Goal: Task Accomplishment & Management: Use online tool/utility

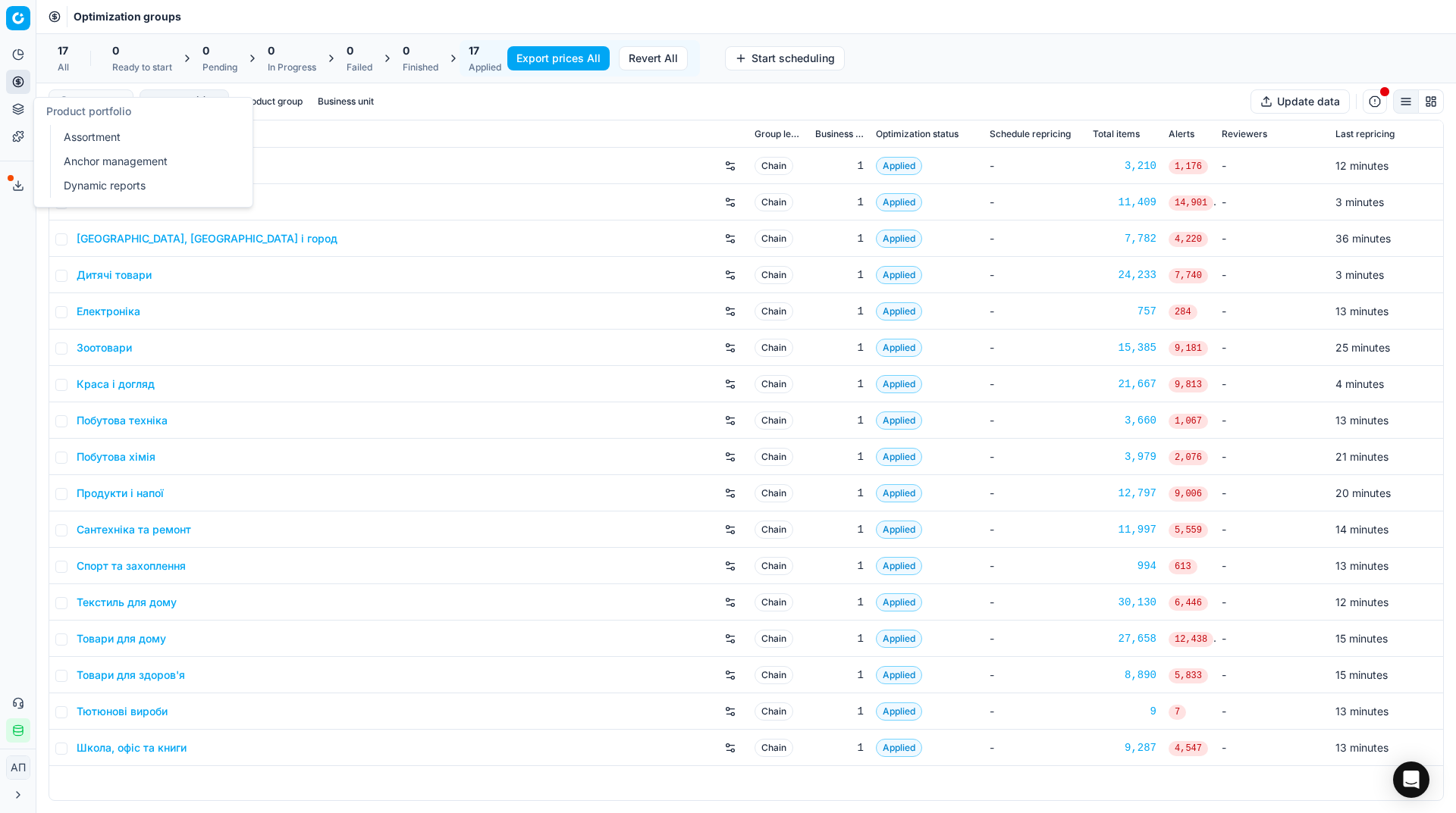
click at [69, 129] on link "Assortment" at bounding box center [146, 137] width 177 height 21
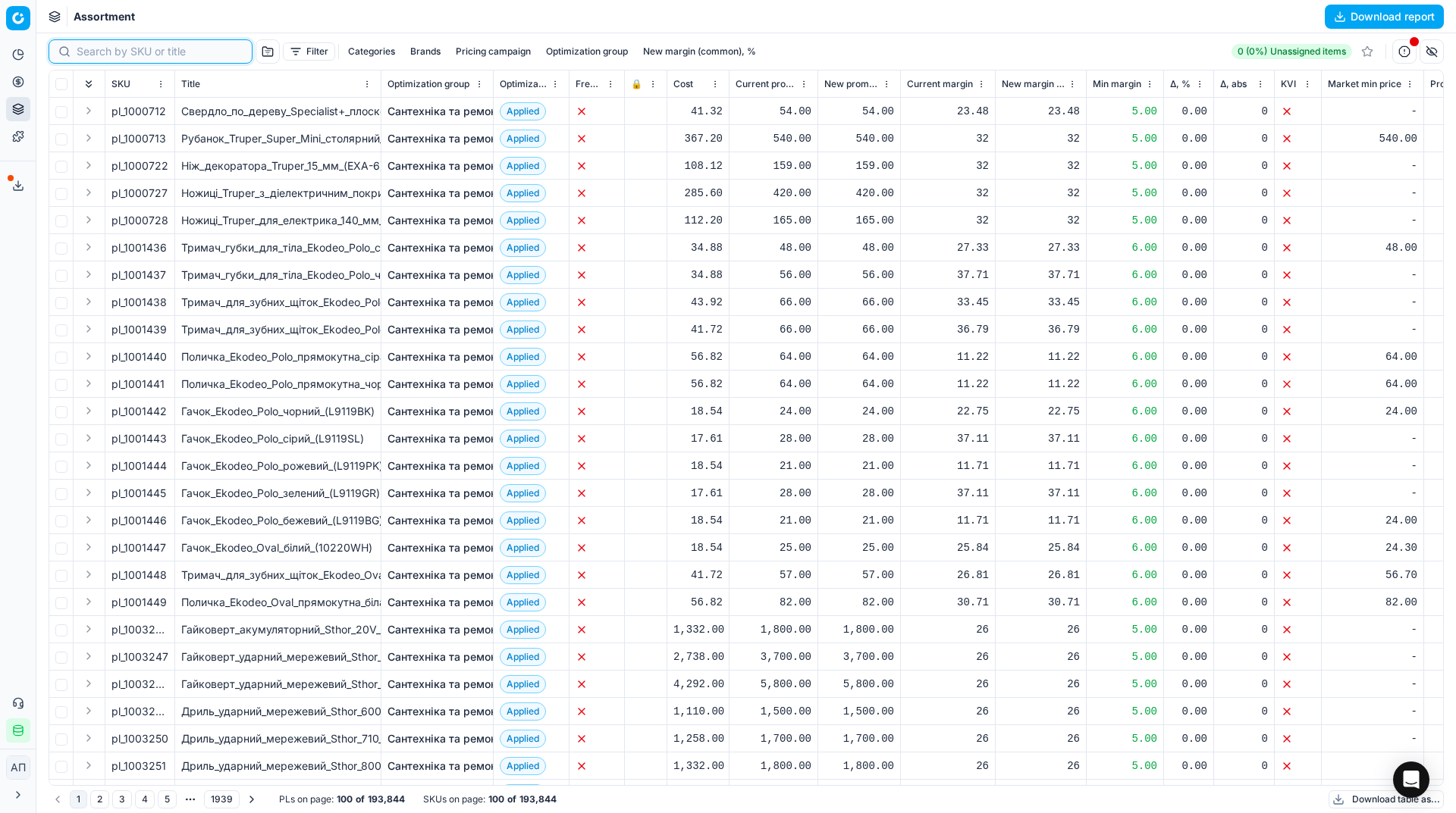
click at [96, 47] on input at bounding box center [159, 51] width 166 height 15
paste input "455086"
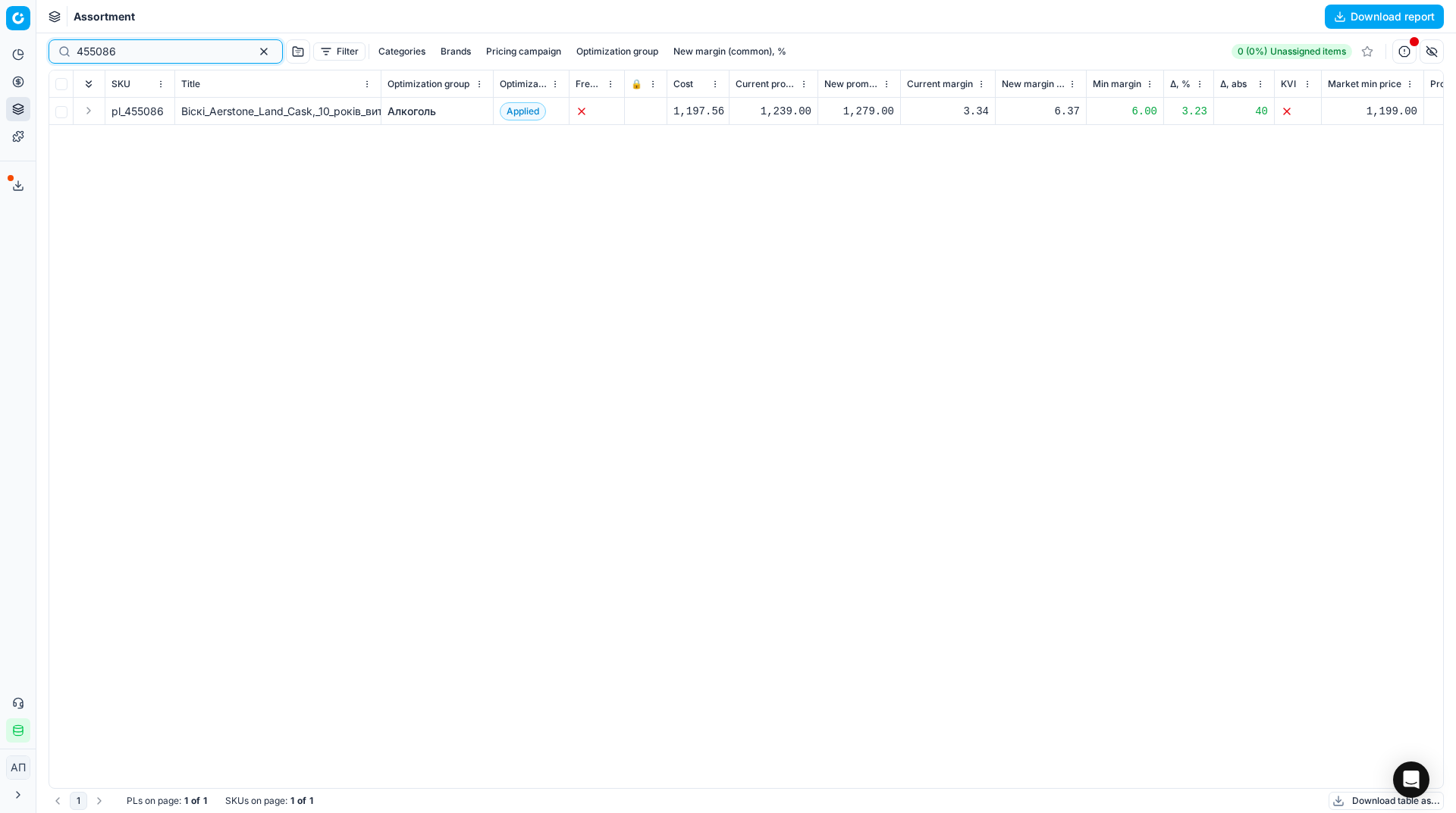
click at [116, 49] on input "455086" at bounding box center [159, 51] width 166 height 15
paste input "26413"
click at [116, 49] on input "455086" at bounding box center [159, 51] width 166 height 15
type input "426413"
click at [255, 46] on button "button" at bounding box center [263, 51] width 18 height 18
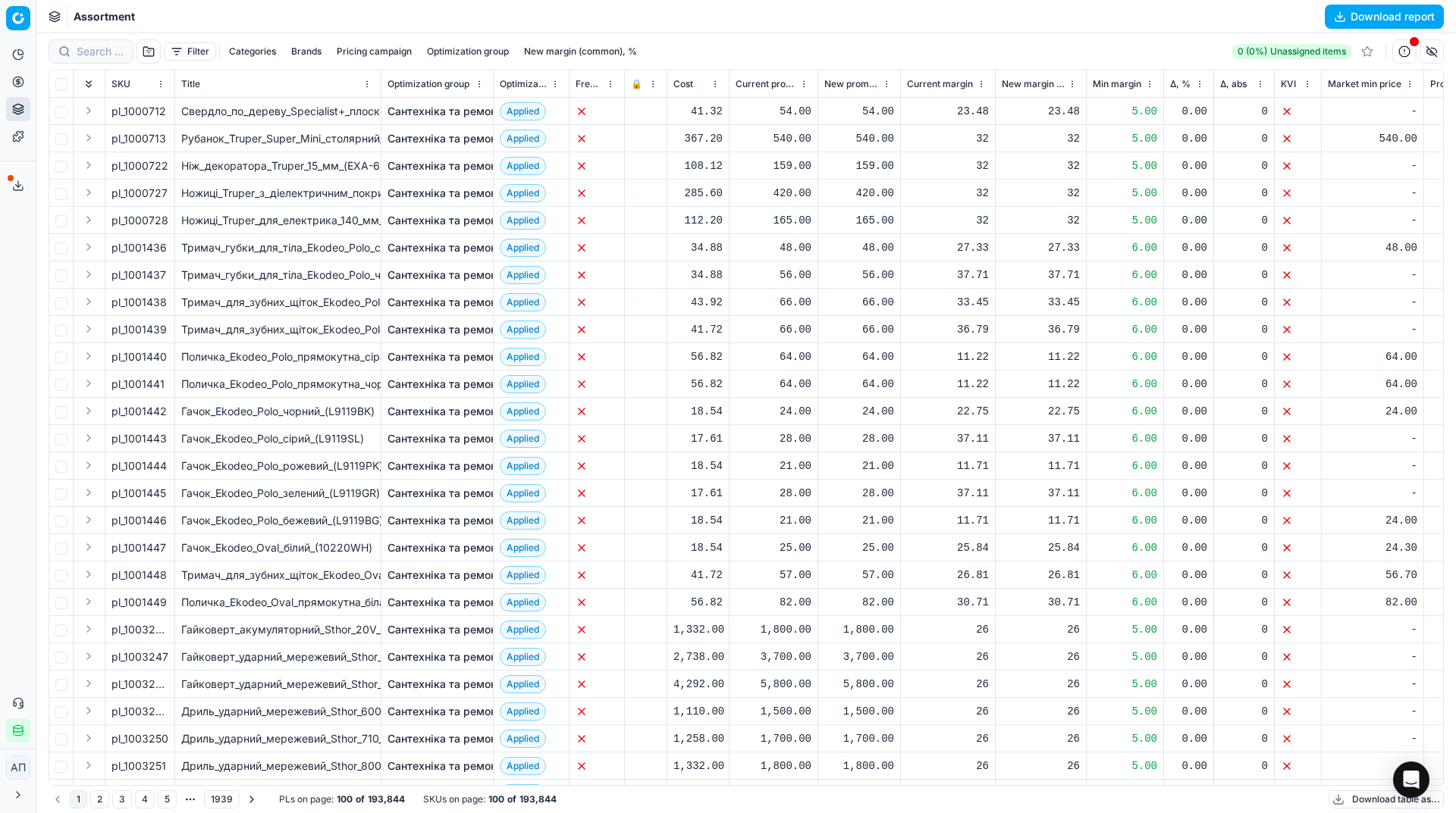
click at [9, 280] on div "Analytics Pricing Product portfolio Templates Export service 18 Contact support…" at bounding box center [17, 393] width 35 height 713
click at [1331, 14] on button "Download report" at bounding box center [1383, 17] width 119 height 24
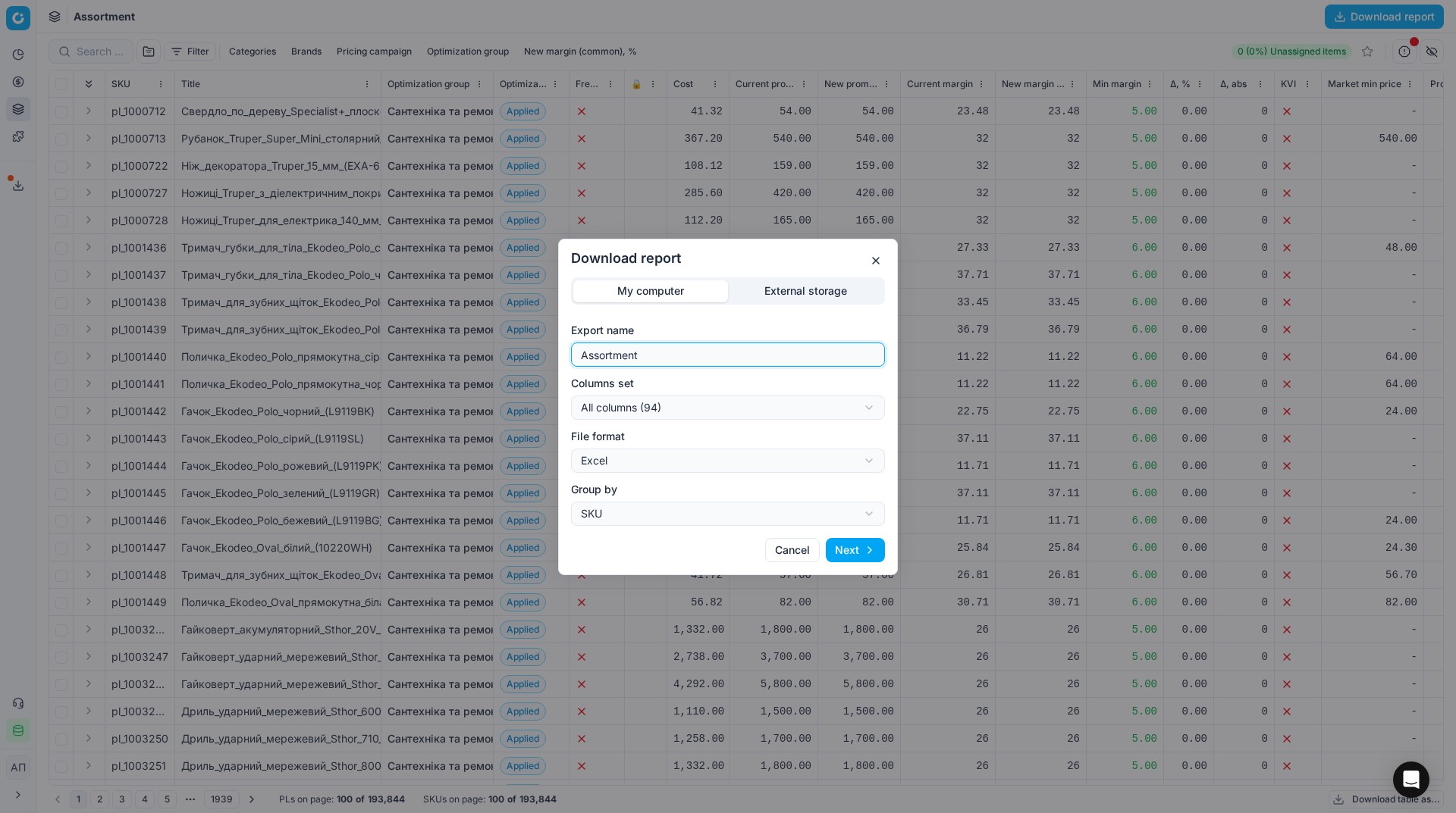
click at [726, 346] on input "Assortment" at bounding box center [727, 354] width 301 height 23
type input "Assortment 13 08 2025 - 1"
click at [861, 551] on button "Next" at bounding box center [855, 550] width 59 height 24
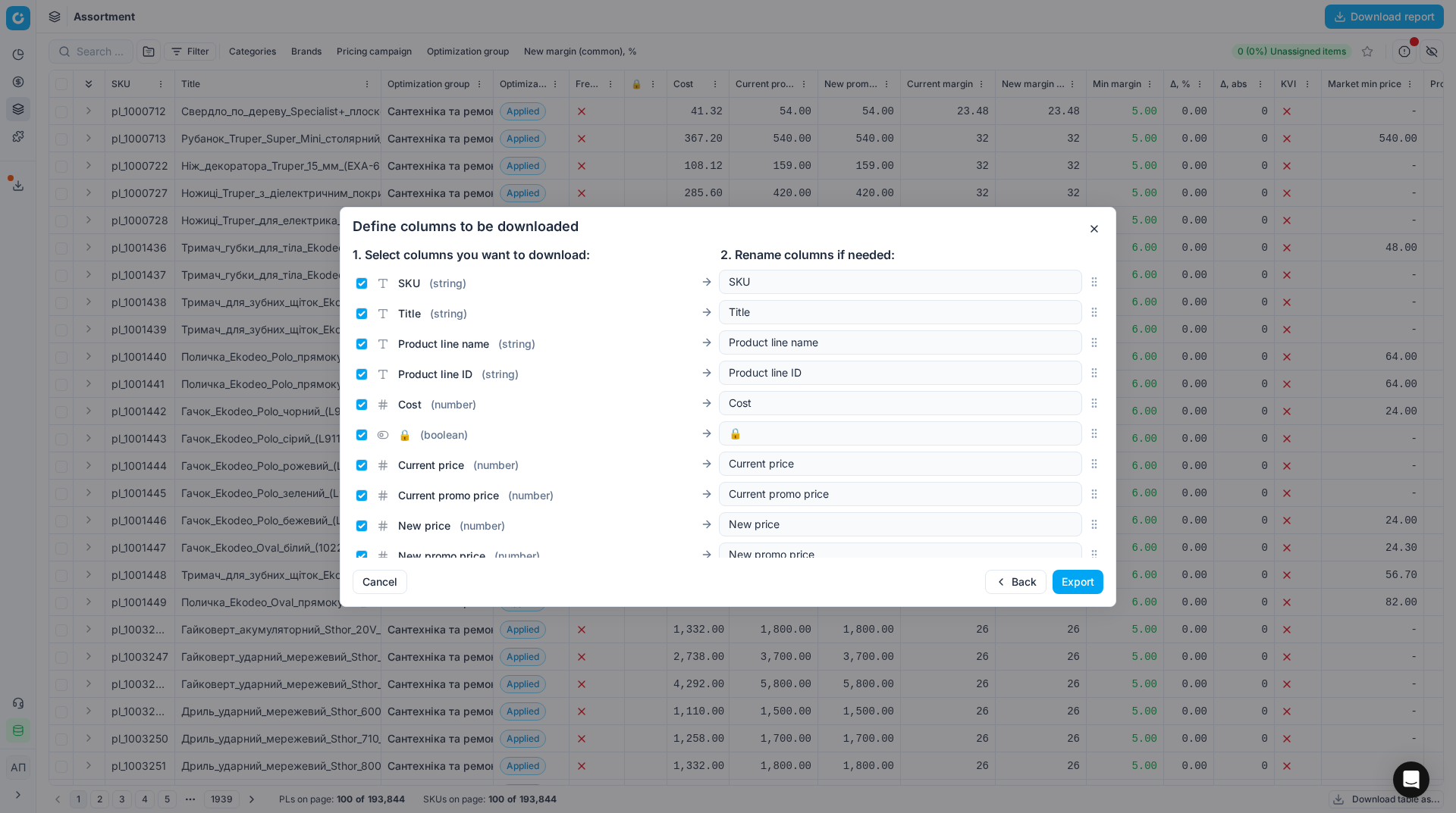
click at [1077, 580] on button "Export" at bounding box center [1077, 582] width 50 height 24
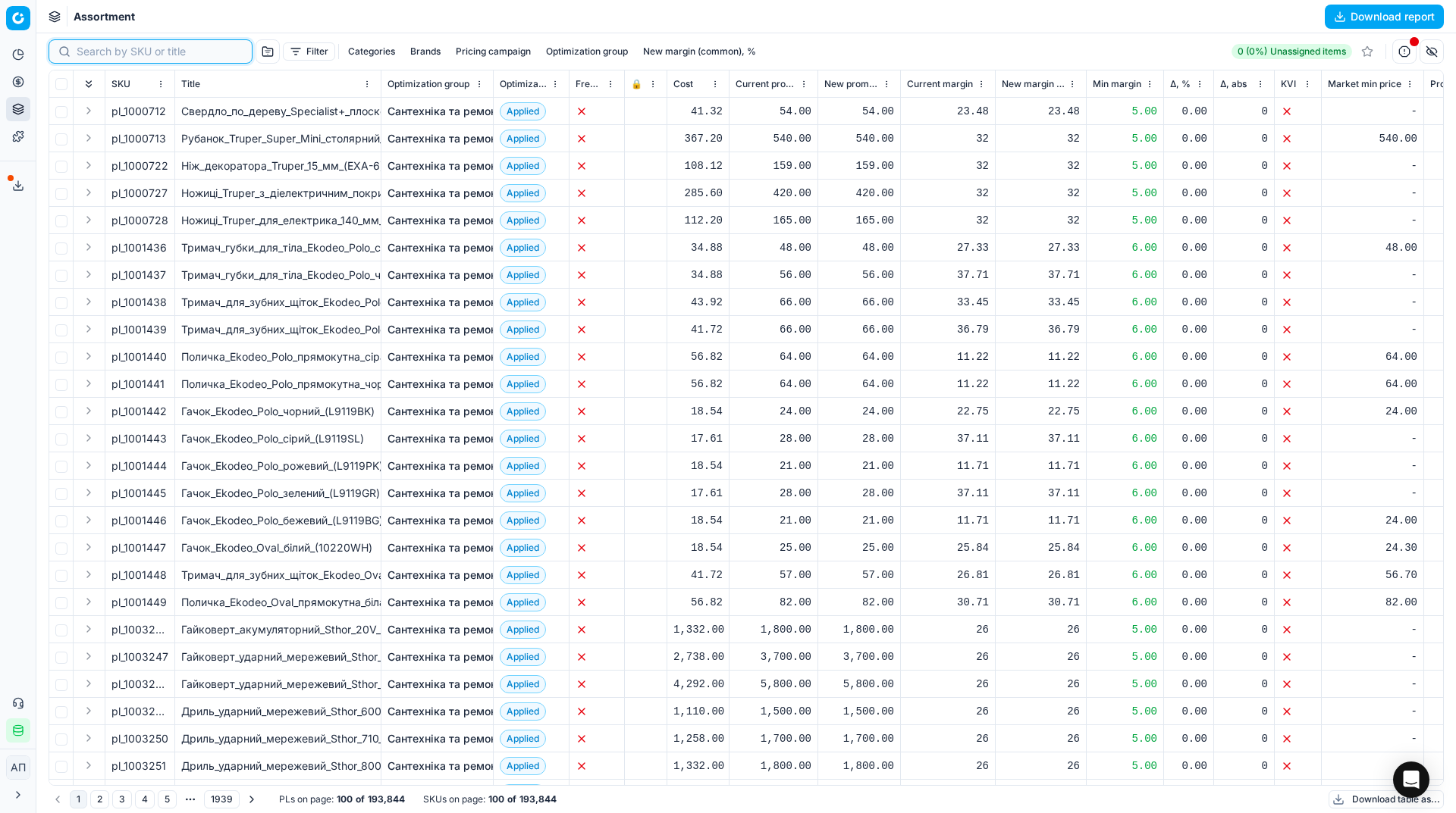
click at [99, 51] on input at bounding box center [159, 51] width 166 height 15
paste input "1084334"
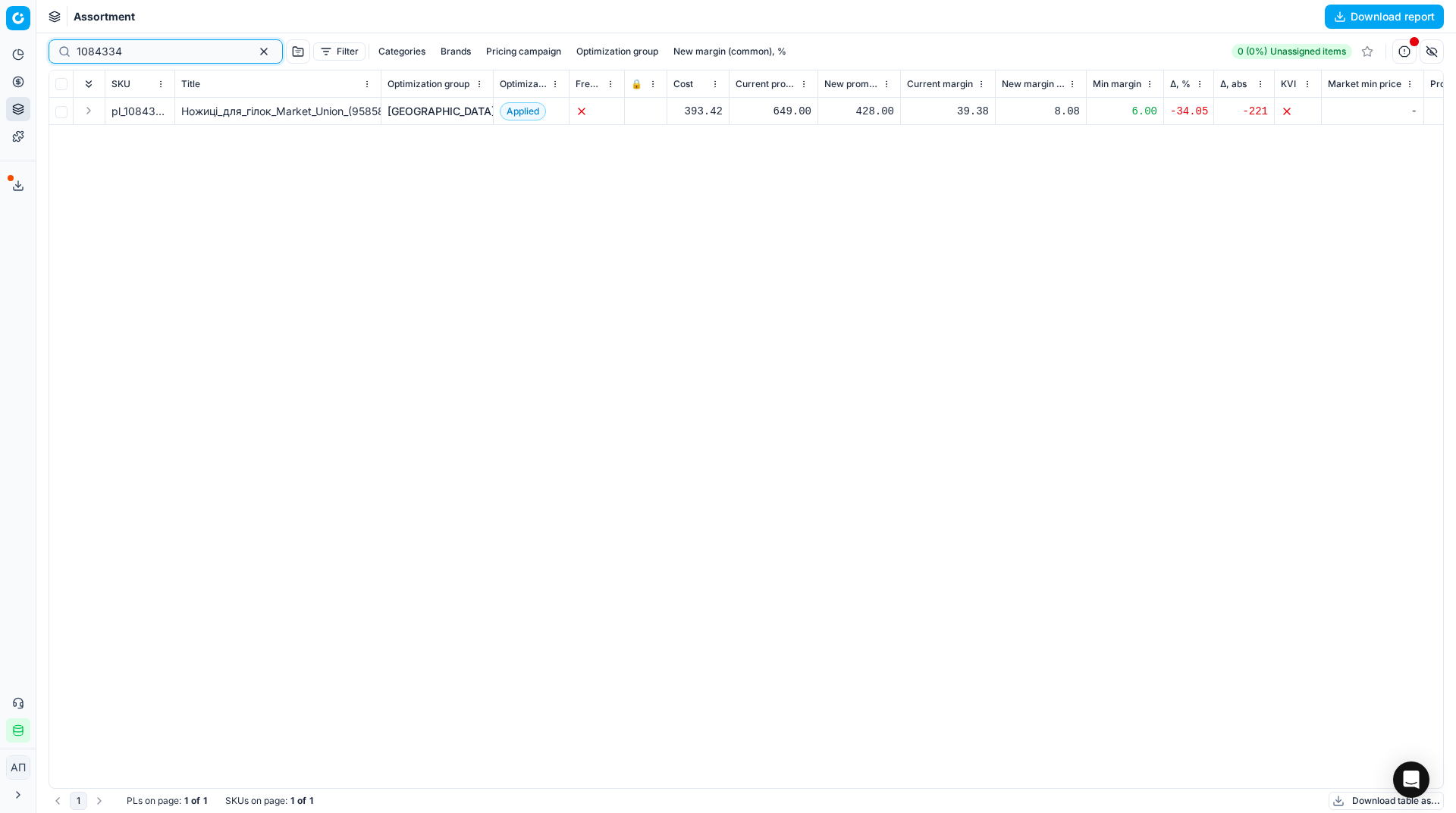
type input "1084334"
click at [424, 114] on link "[GEOGRAPHIC_DATA], [GEOGRAPHIC_DATA] і город" at bounding box center [517, 111] width 261 height 15
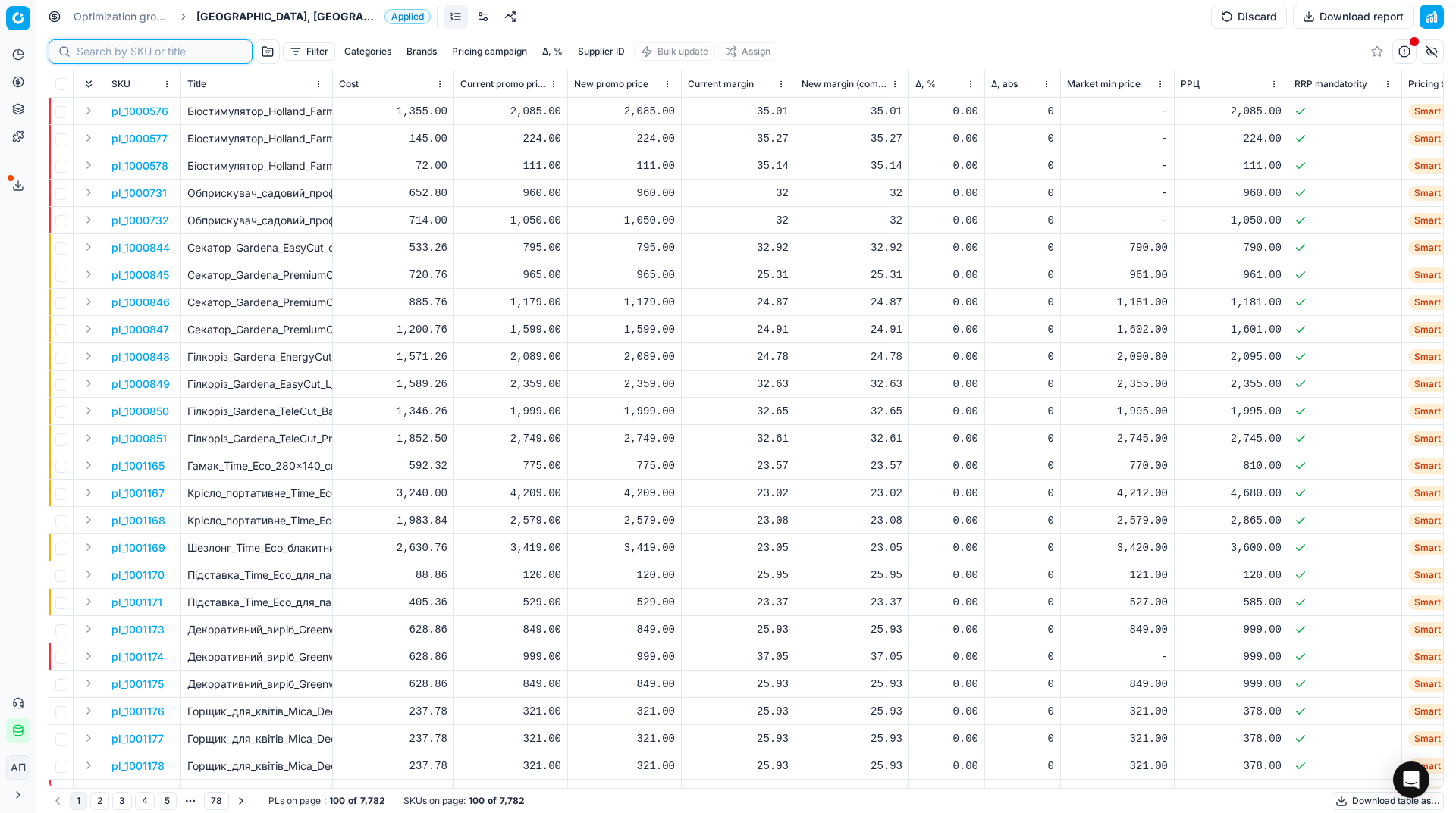
click at [95, 50] on input at bounding box center [159, 51] width 166 height 15
paste input "1084334"
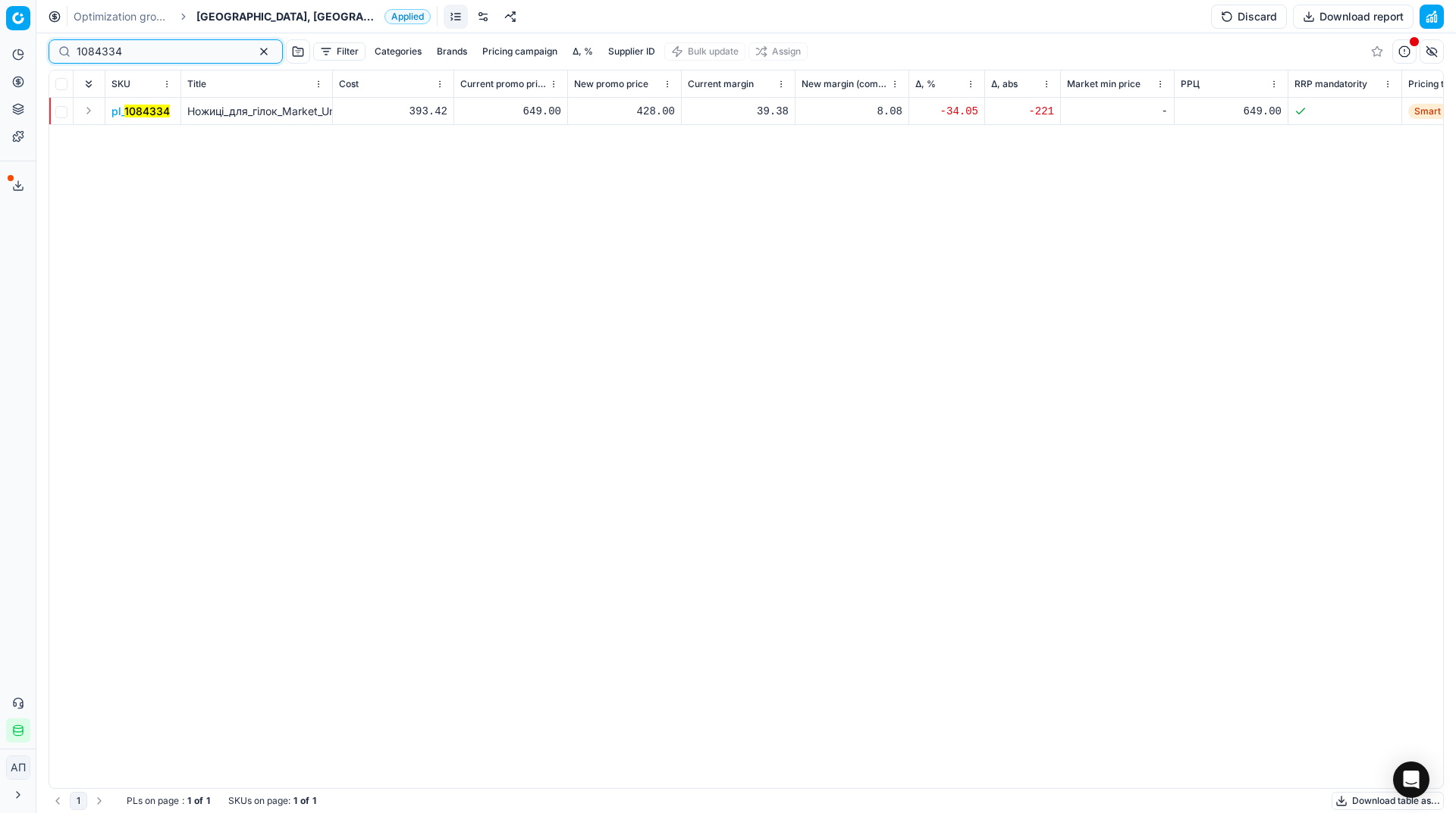
type input "1084334"
click at [148, 107] on mark "1084334" at bounding box center [147, 111] width 46 height 13
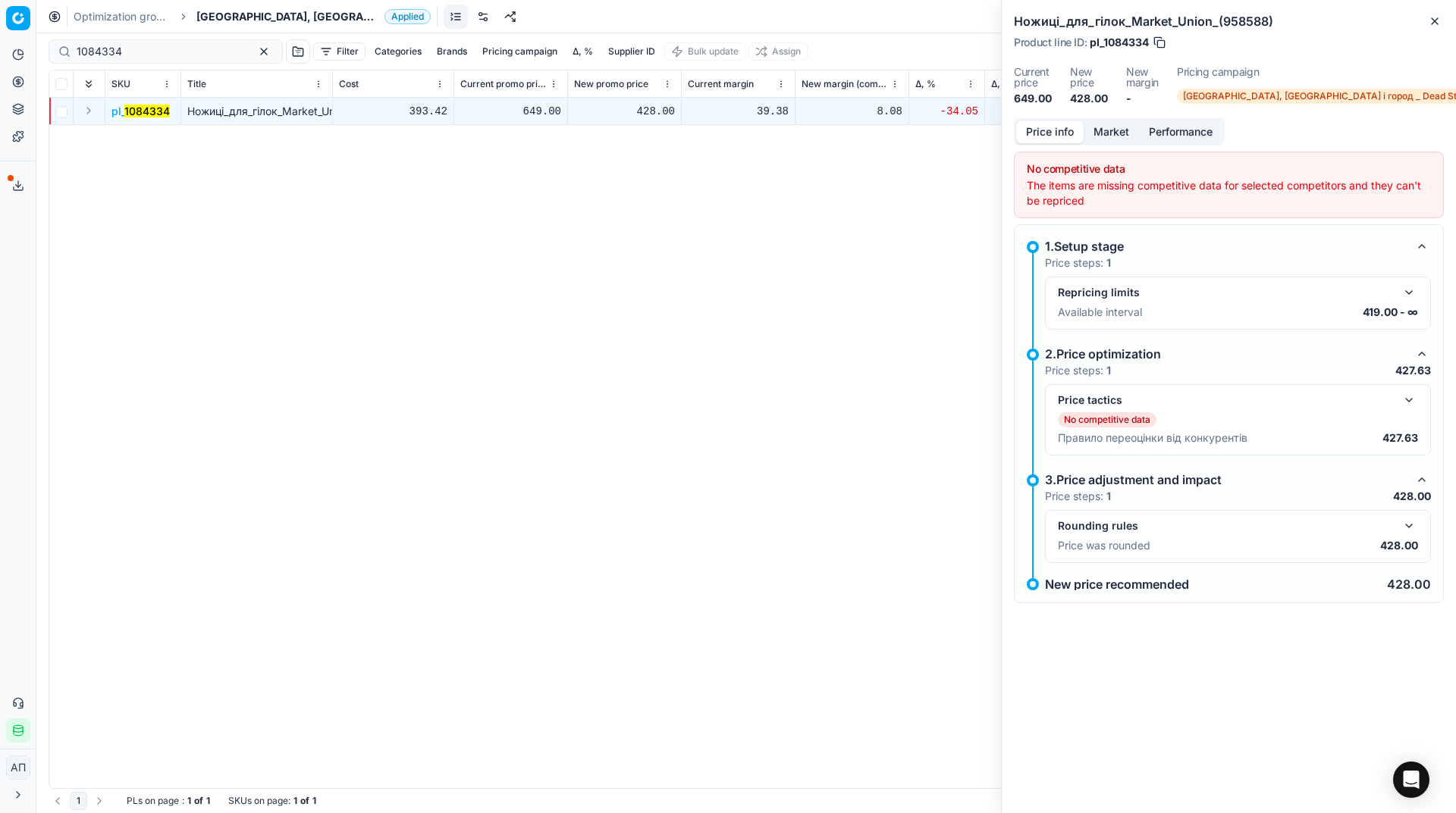
click at [1424, 28] on h2 "Ножиці_для_гілок_Market_Union_(958588)" at bounding box center [1228, 21] width 430 height 18
click at [1432, 24] on icon "button" at bounding box center [1434, 21] width 12 height 12
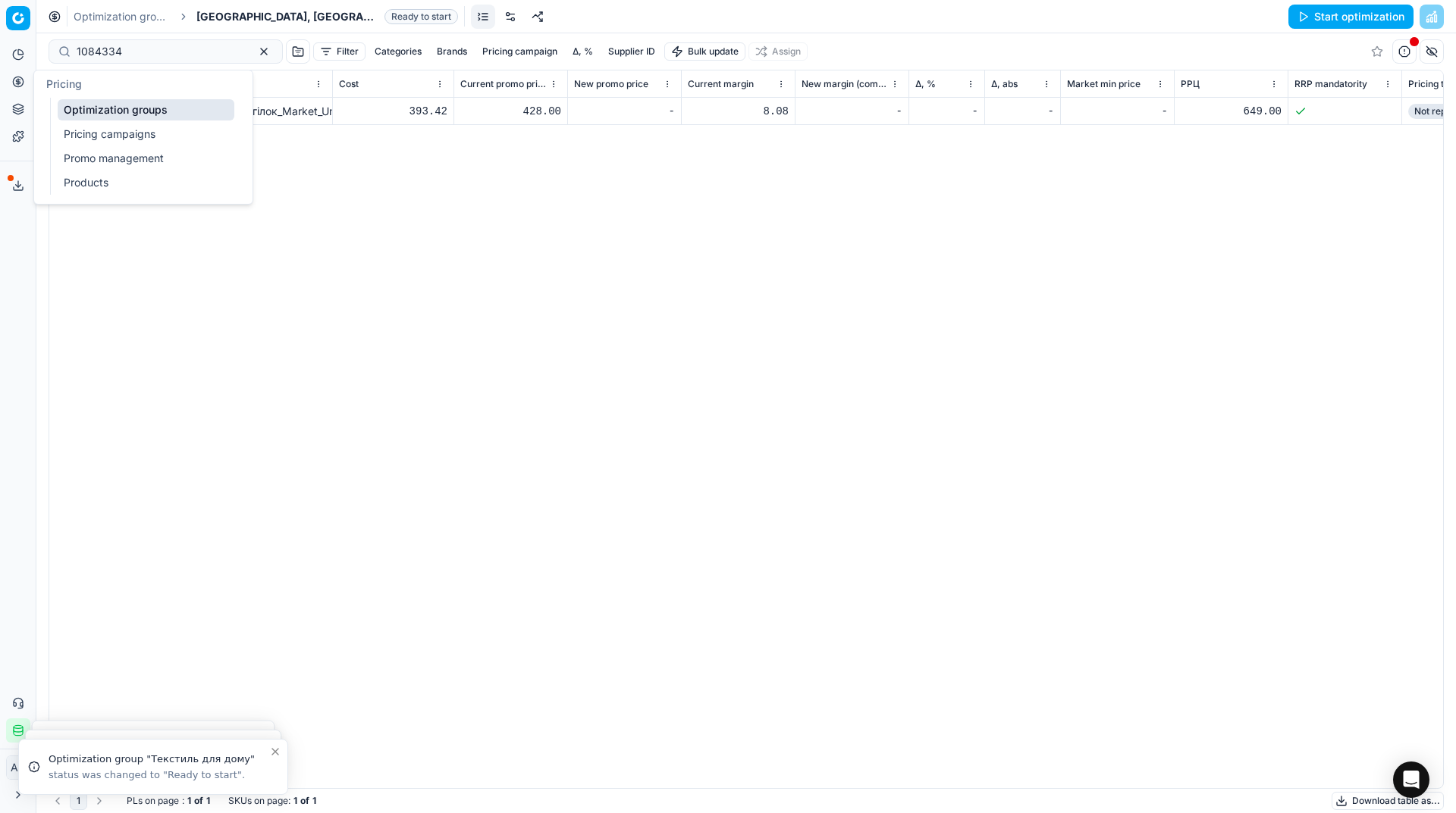
click at [17, 80] on icon at bounding box center [17, 81] width 4 height 4
click at [84, 107] on link "Optimization groups" at bounding box center [146, 110] width 177 height 21
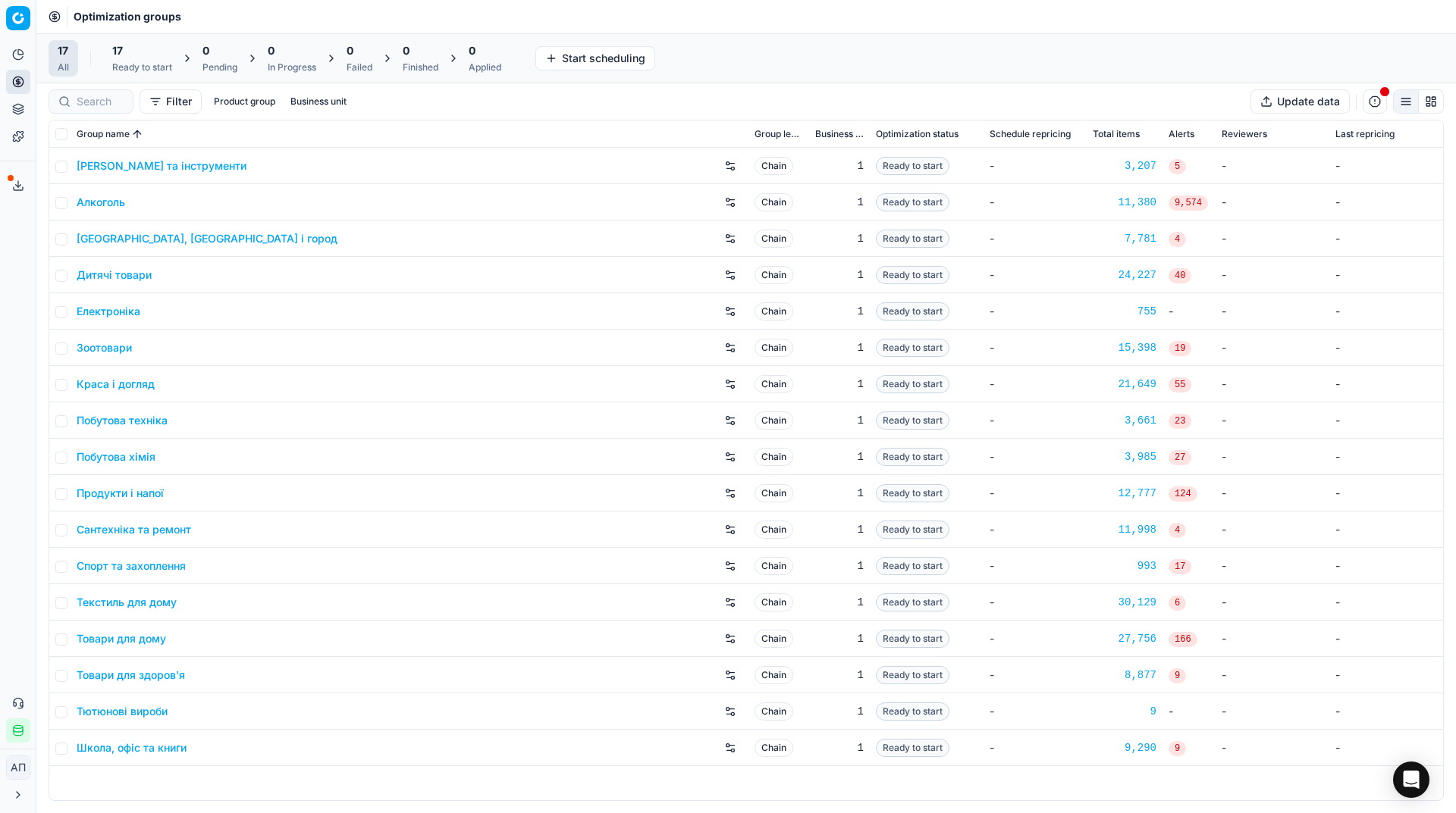
click at [21, 397] on div "Analytics Pricing Product portfolio Templates Export service 19 Contact support…" at bounding box center [17, 393] width 35 height 713
click at [0, 302] on div "Analytics Pricing Product portfolio Templates Export service 19 Contact support…" at bounding box center [17, 393] width 35 height 713
click at [65, 130] on link "Assortment" at bounding box center [146, 137] width 177 height 21
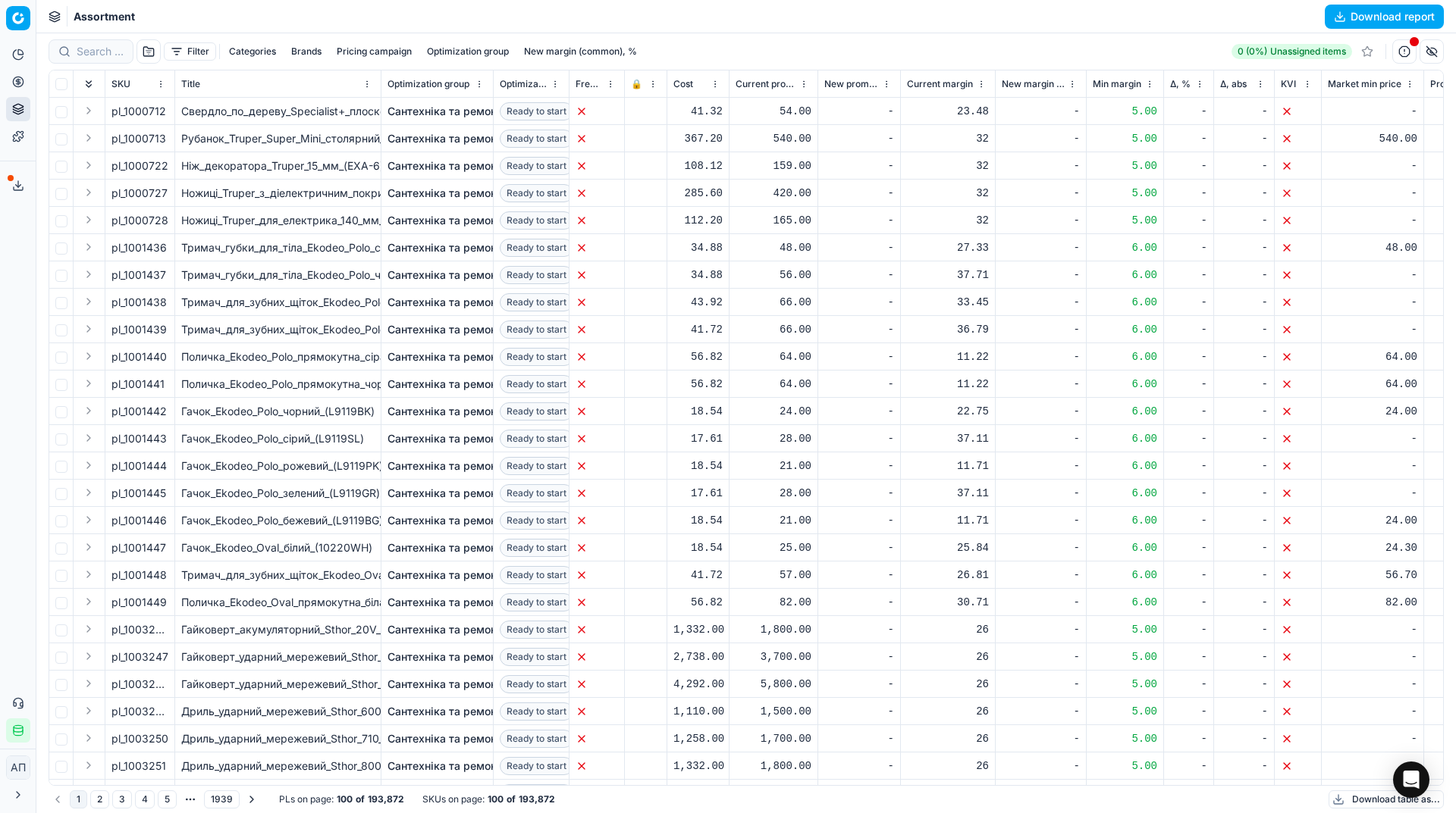
click at [155, 49] on button "button" at bounding box center [148, 51] width 24 height 24
click at [181, 50] on button "Filter" at bounding box center [190, 51] width 52 height 18
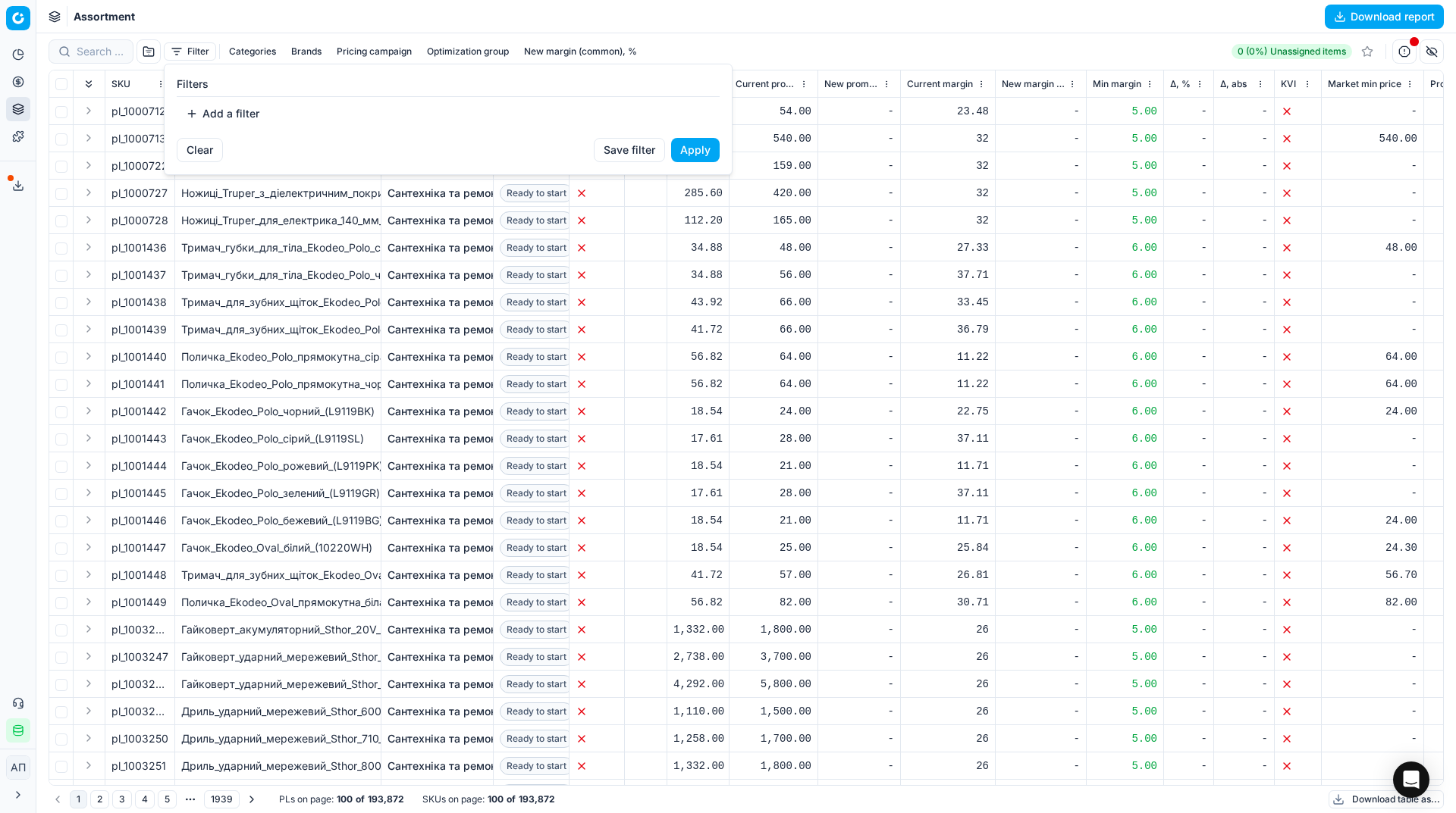
click at [215, 120] on button "Add a filter" at bounding box center [222, 114] width 91 height 24
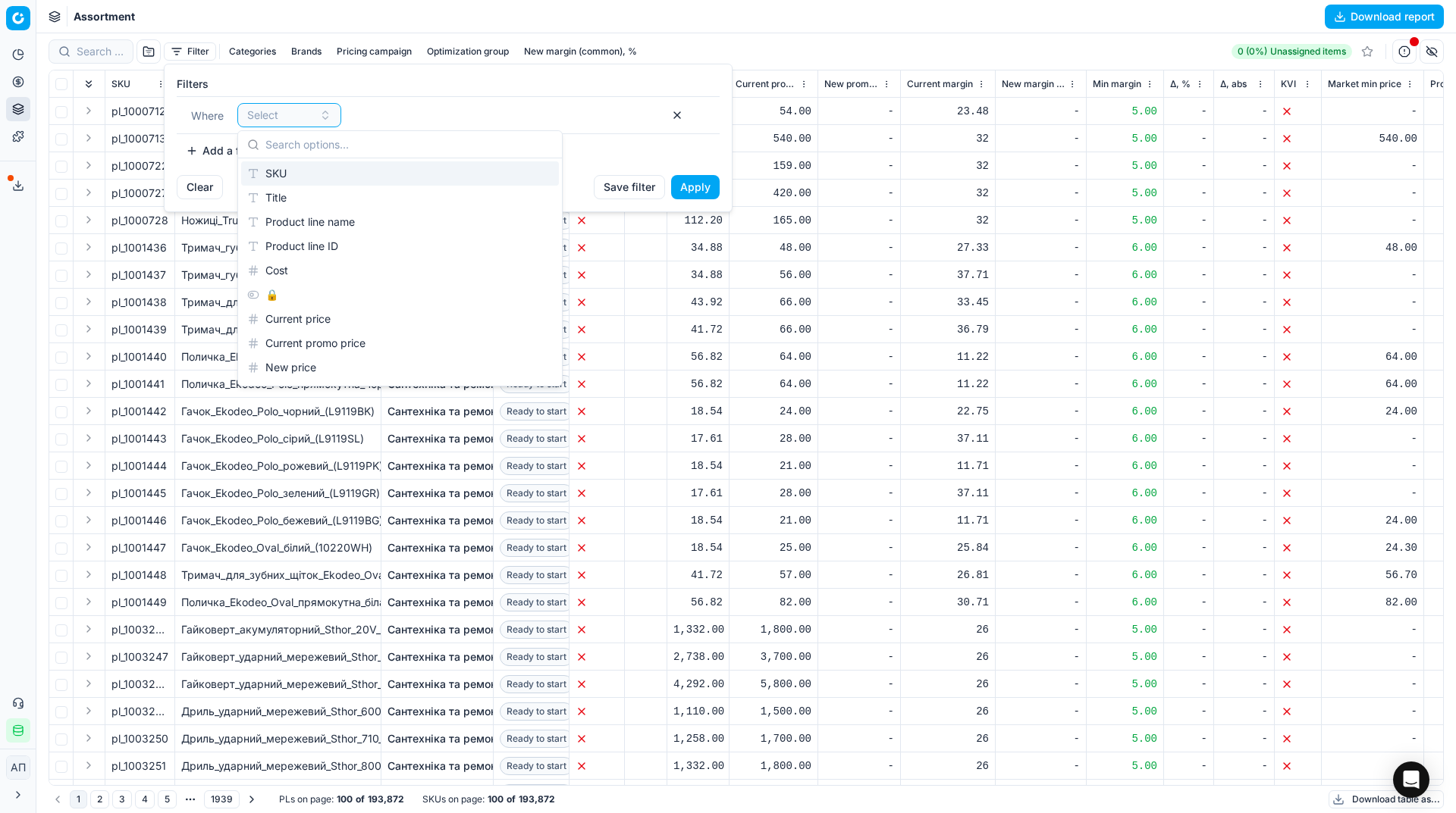
click at [290, 167] on div "SKU" at bounding box center [400, 173] width 318 height 24
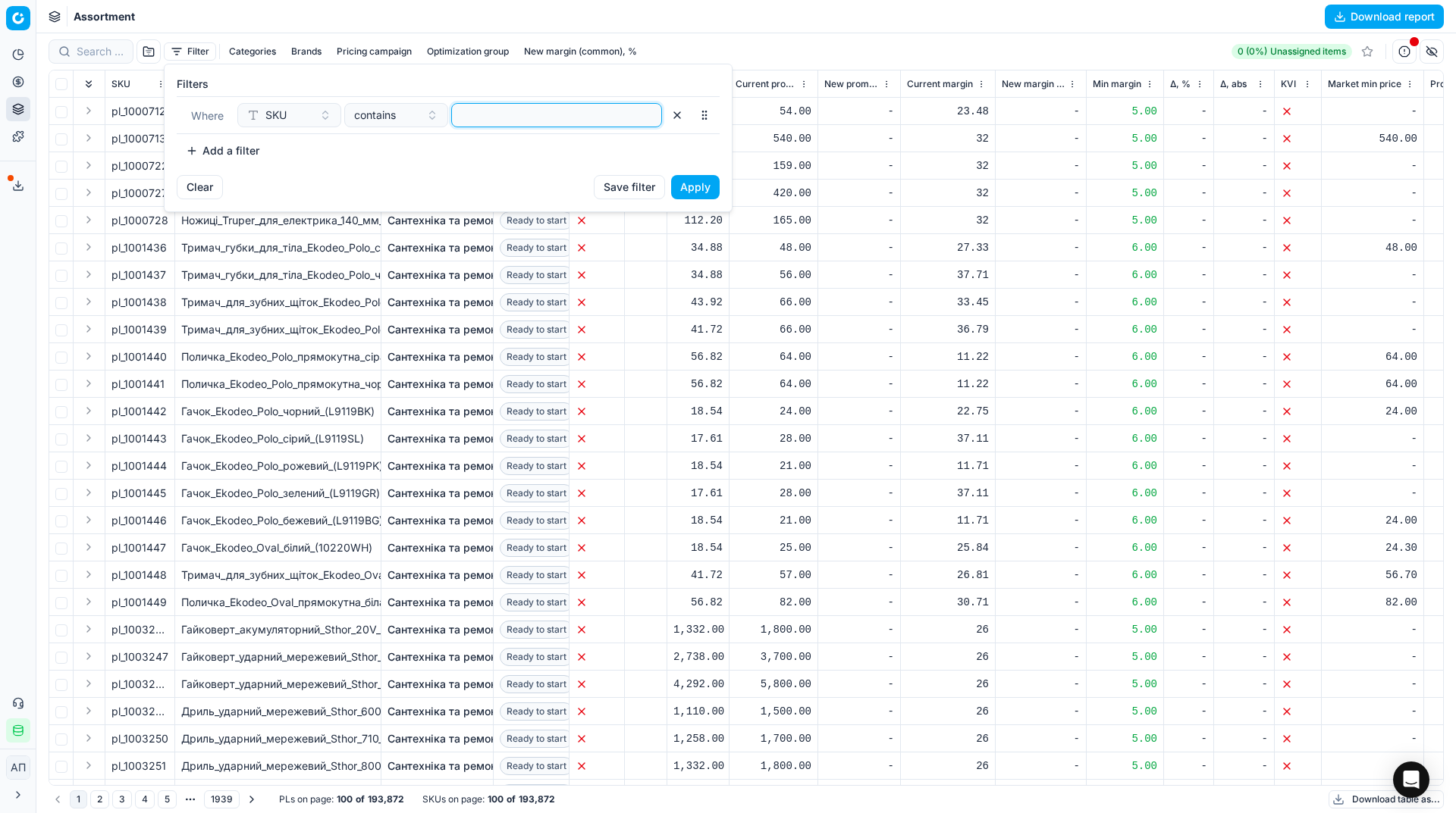
click at [496, 110] on input at bounding box center [557, 115] width 197 height 23
click at [691, 185] on button "Apply" at bounding box center [696, 187] width 49 height 24
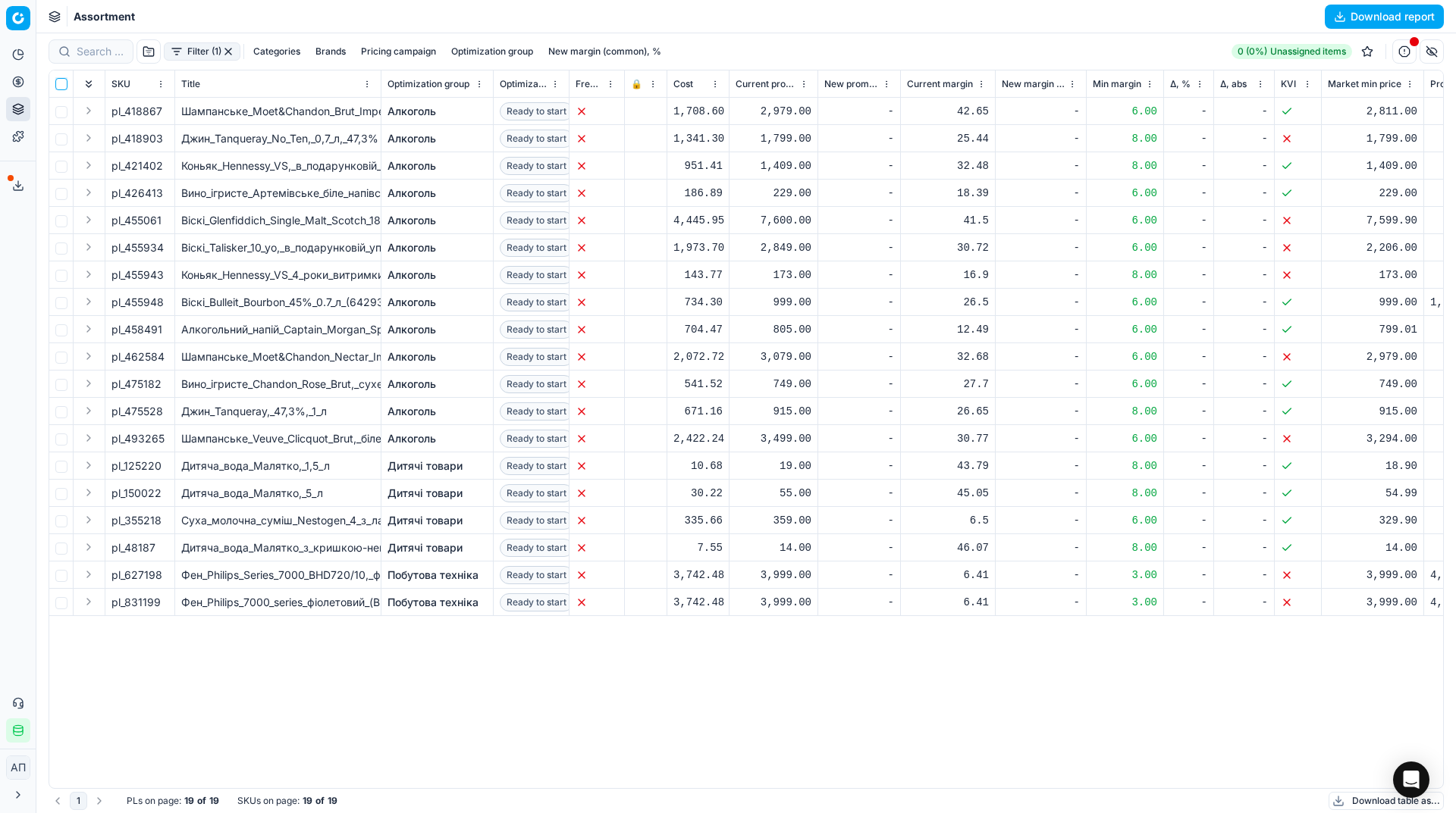
click at [59, 82] on input "checkbox" at bounding box center [61, 84] width 12 height 12
checkbox input "true"
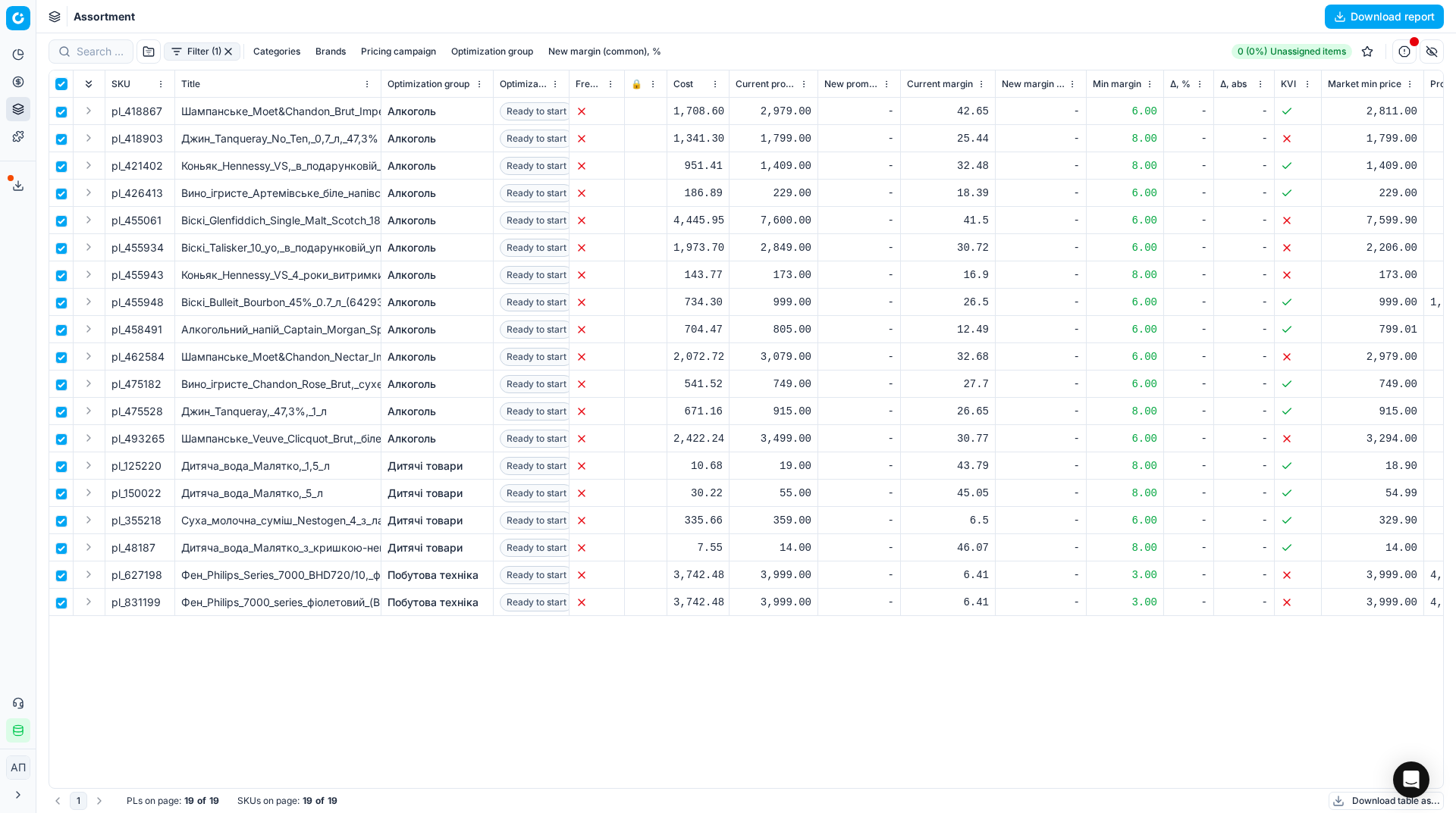
checkbox input "true"
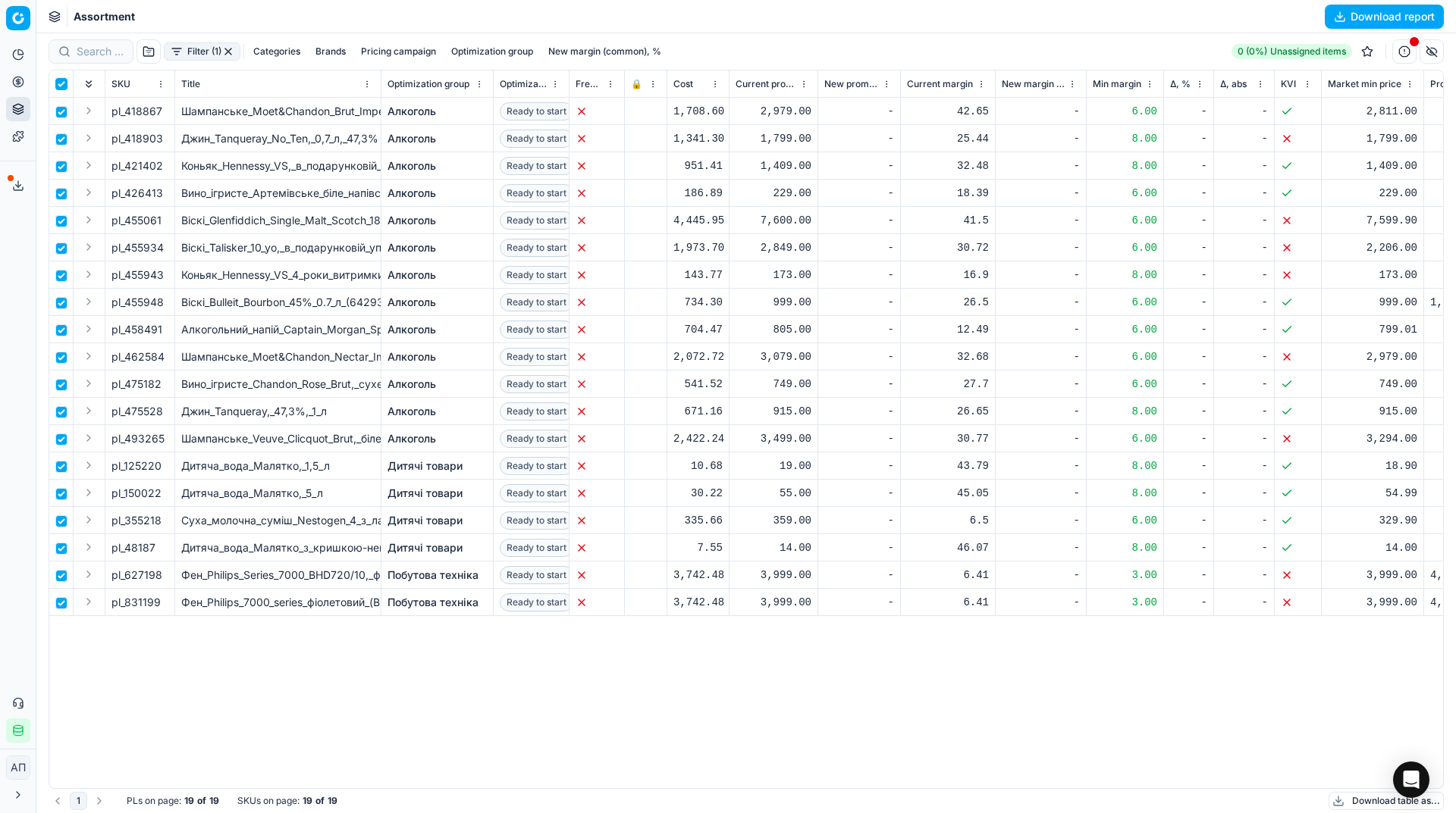
checkbox input "true"
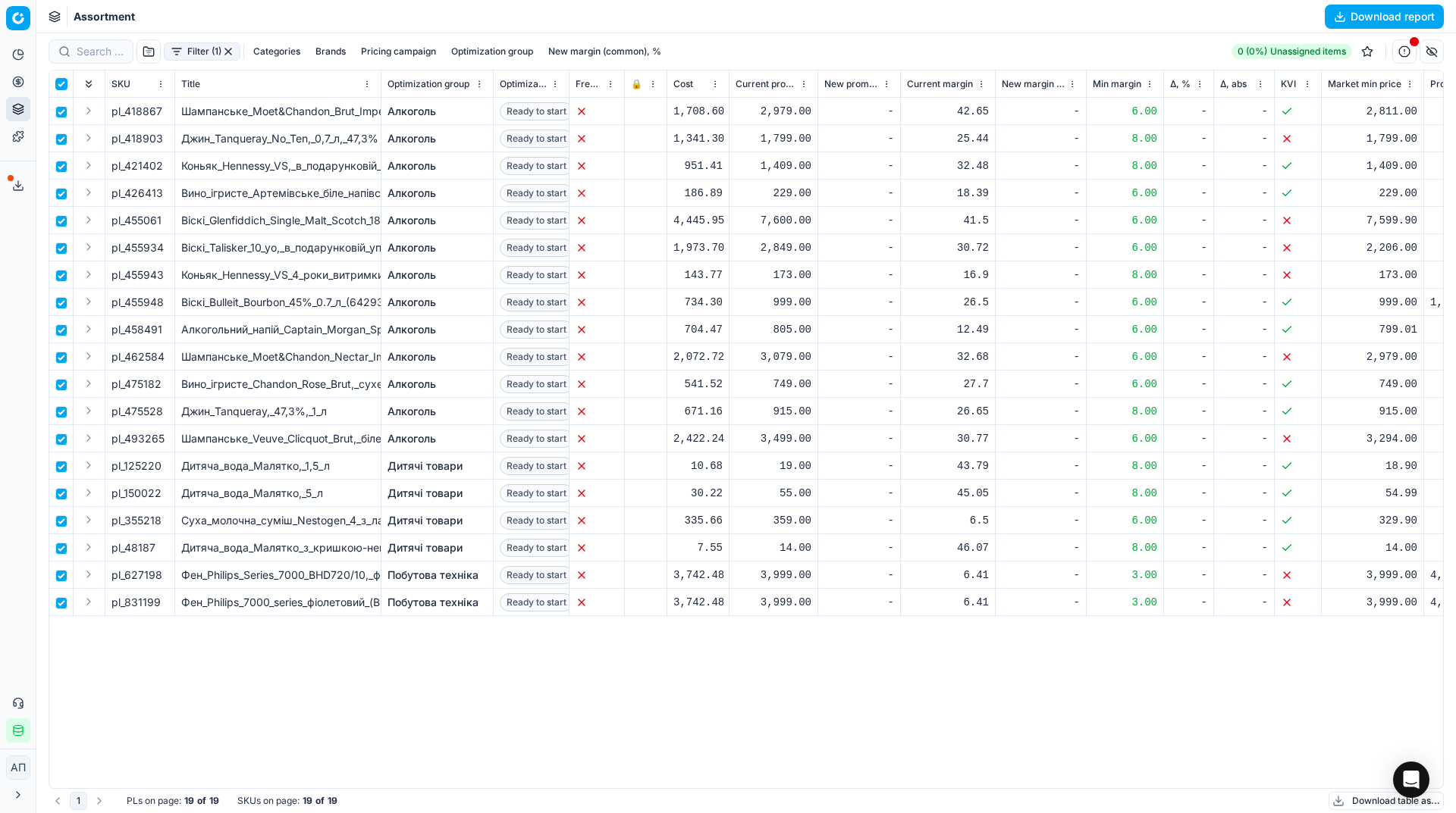
checkbox input "true"
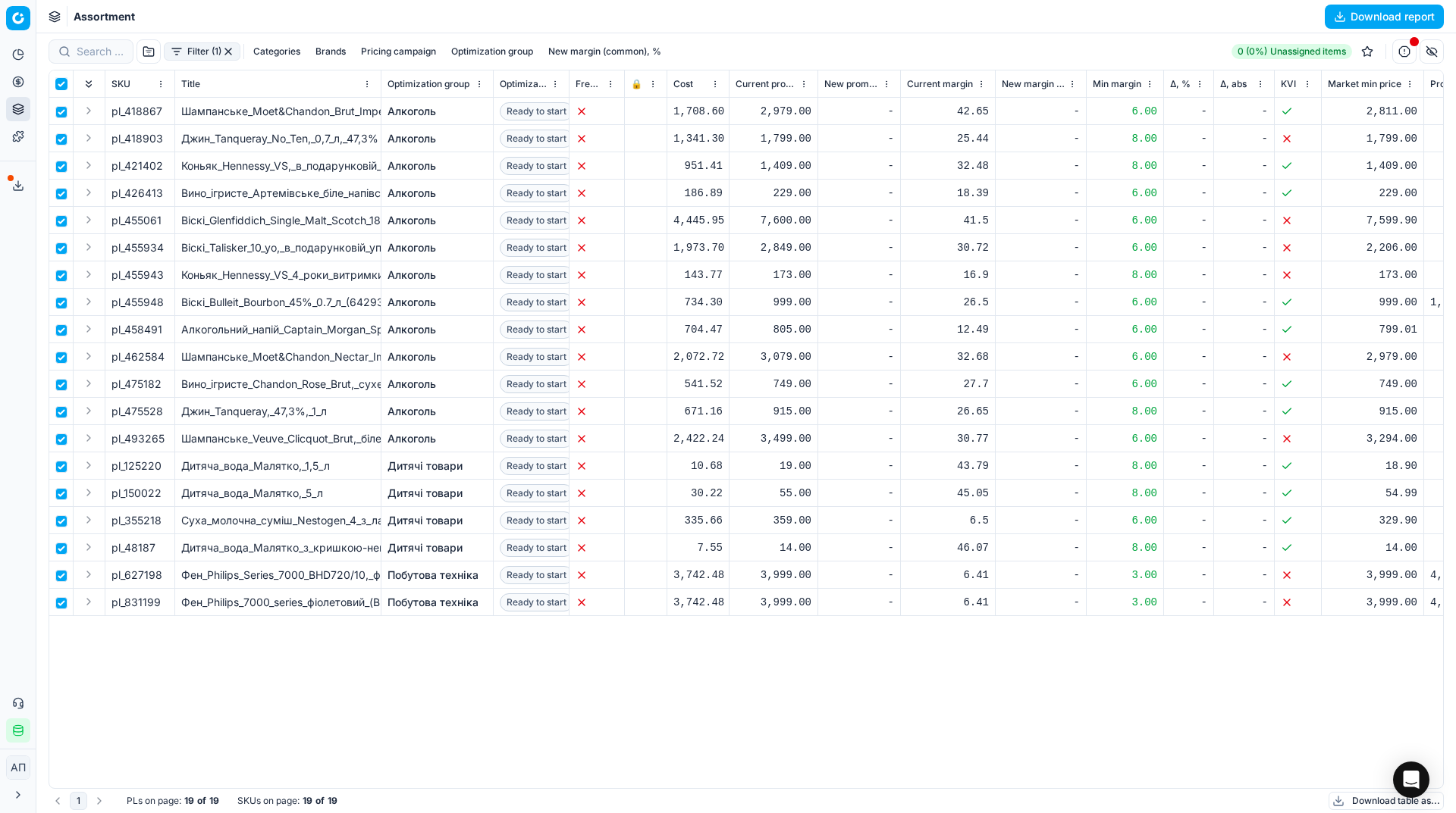
checkbox input "true"
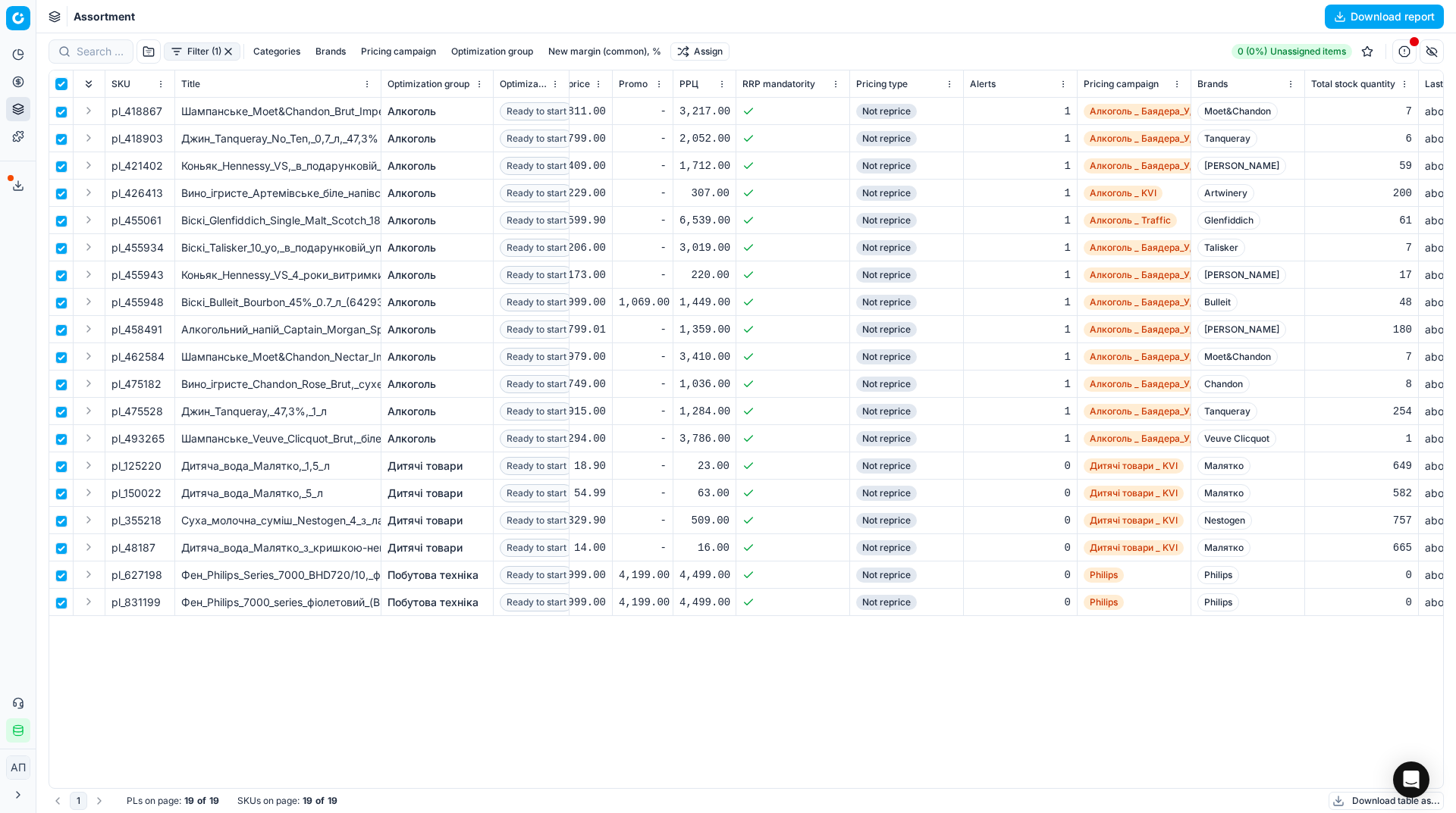
scroll to position [0, 812]
click at [701, 48] on html "Pricing platform Analytics Pricing Product portfolio Templates Export service 1…" at bounding box center [728, 406] width 1456 height 813
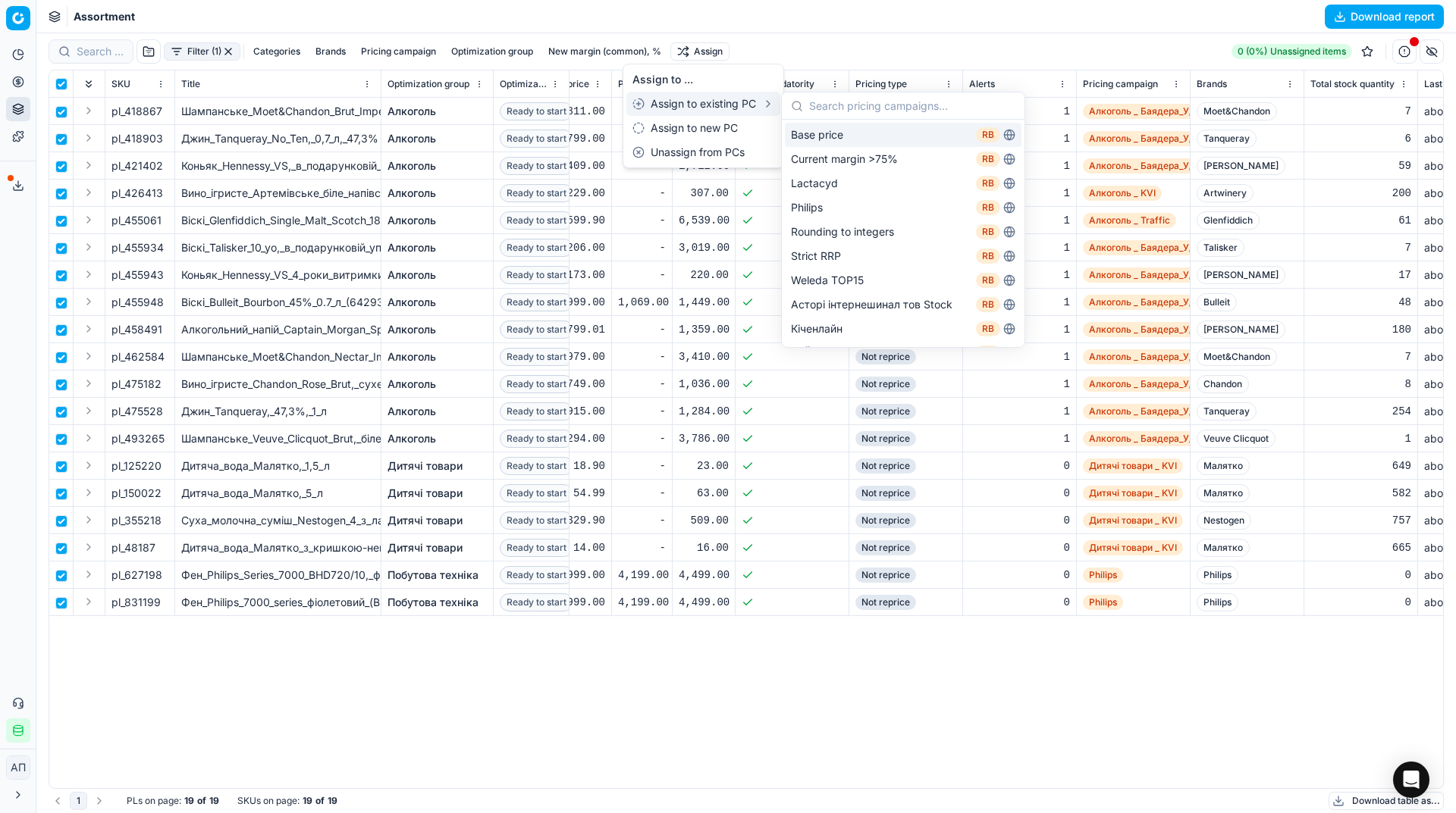
click at [821, 132] on div "Base price RB" at bounding box center [903, 135] width 237 height 24
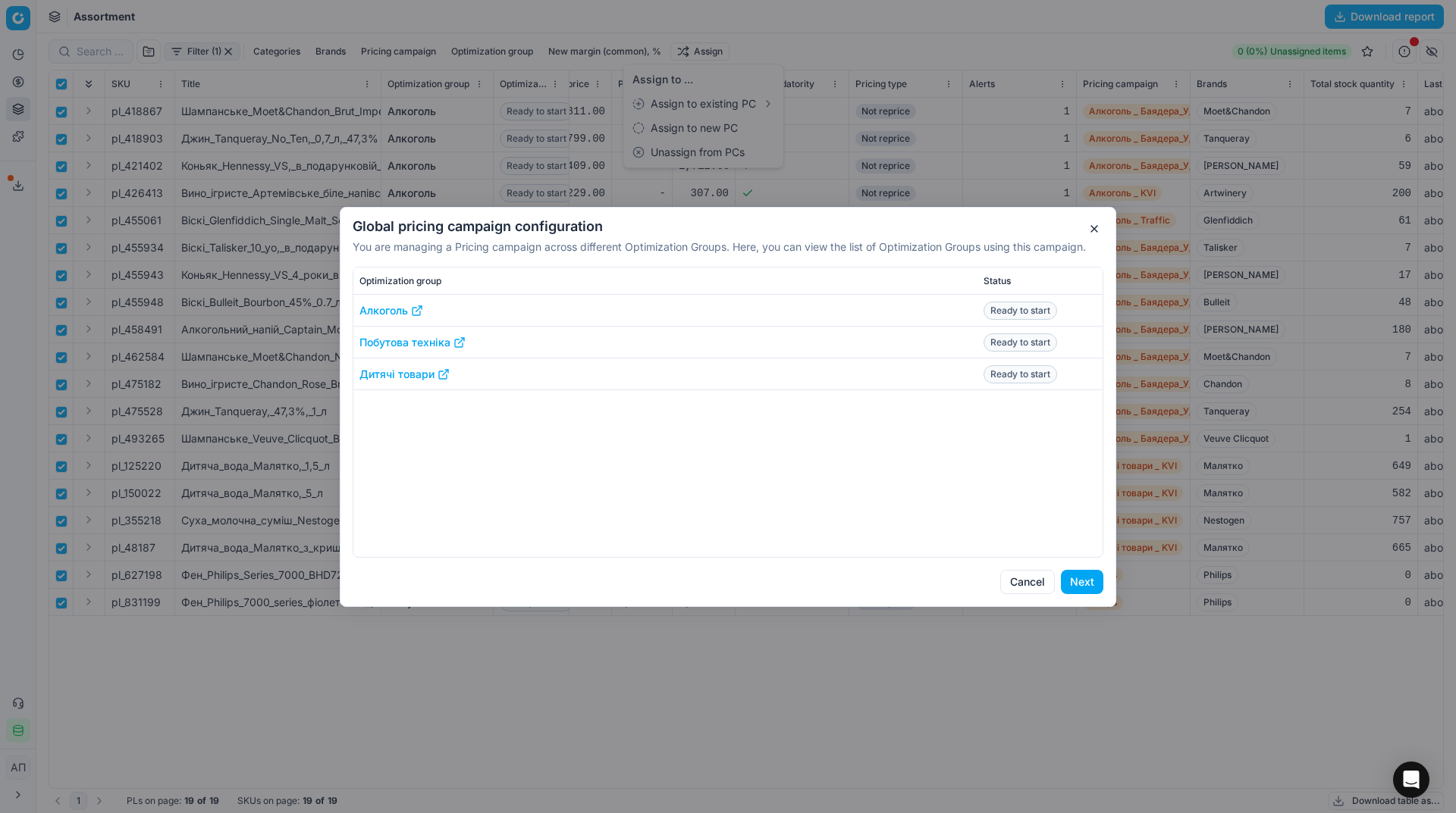
click at [1070, 586] on button "Next" at bounding box center [1082, 582] width 43 height 24
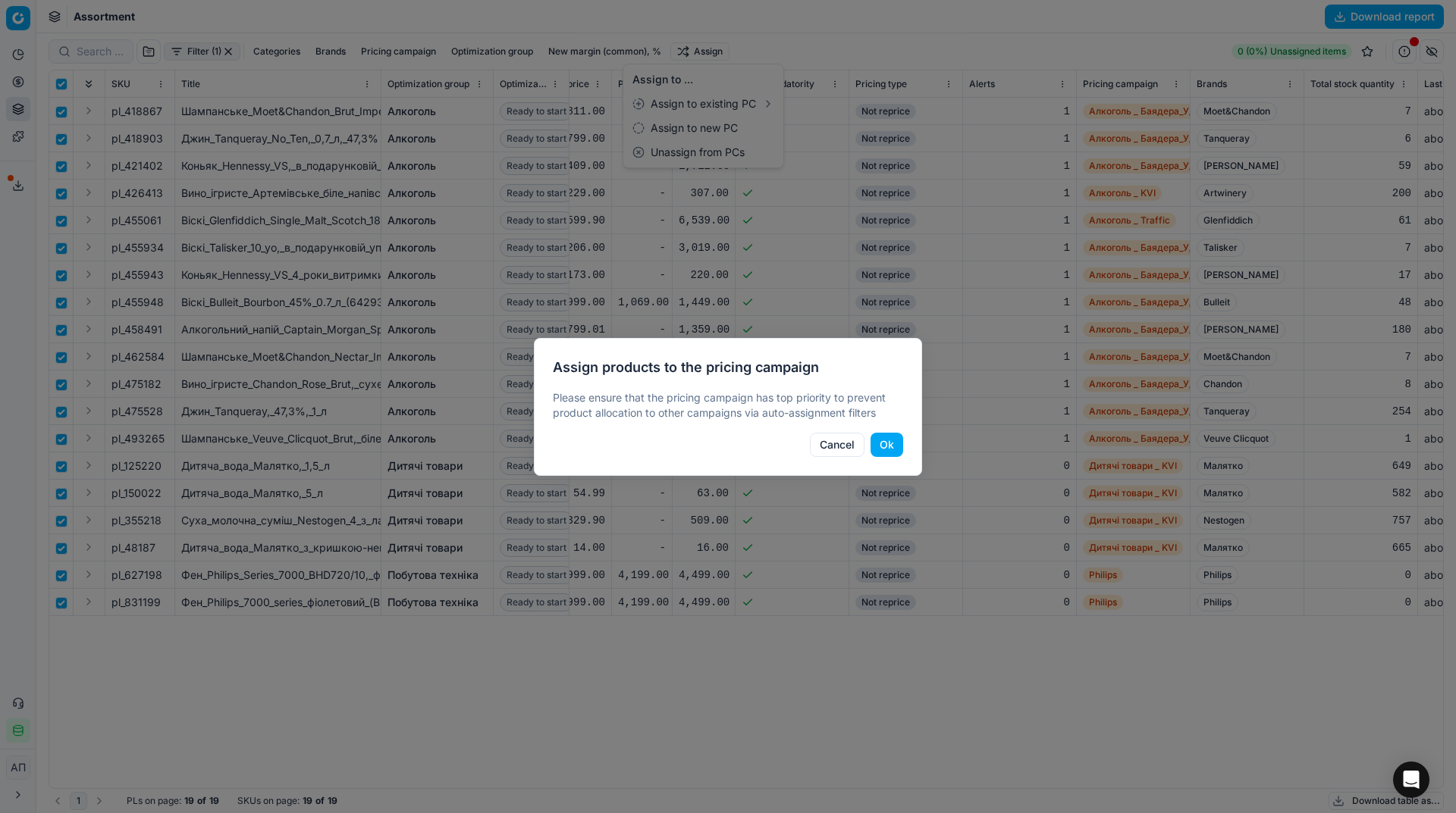
click at [884, 442] on button "Ok" at bounding box center [886, 445] width 32 height 24
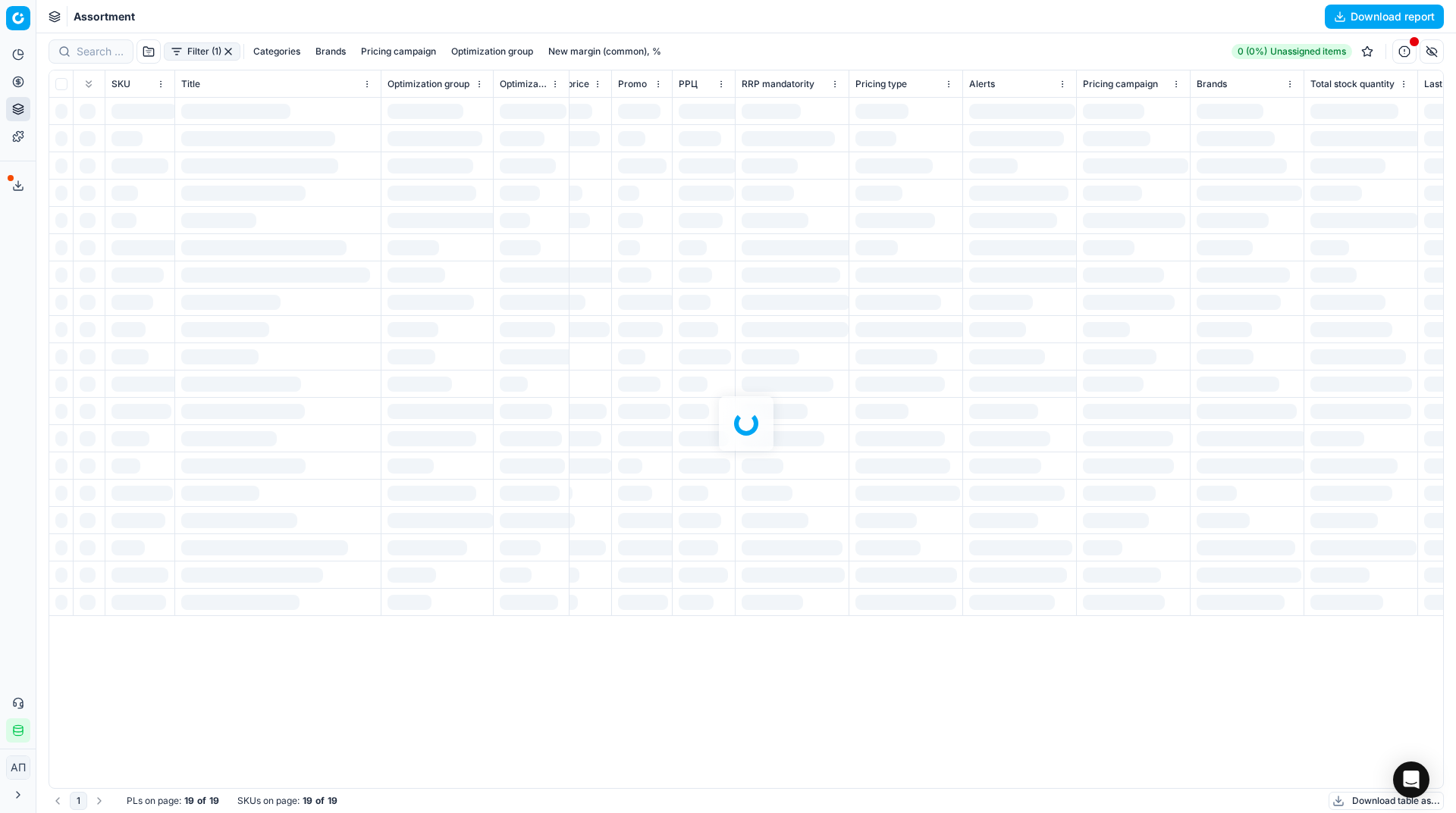
checkbox input "false"
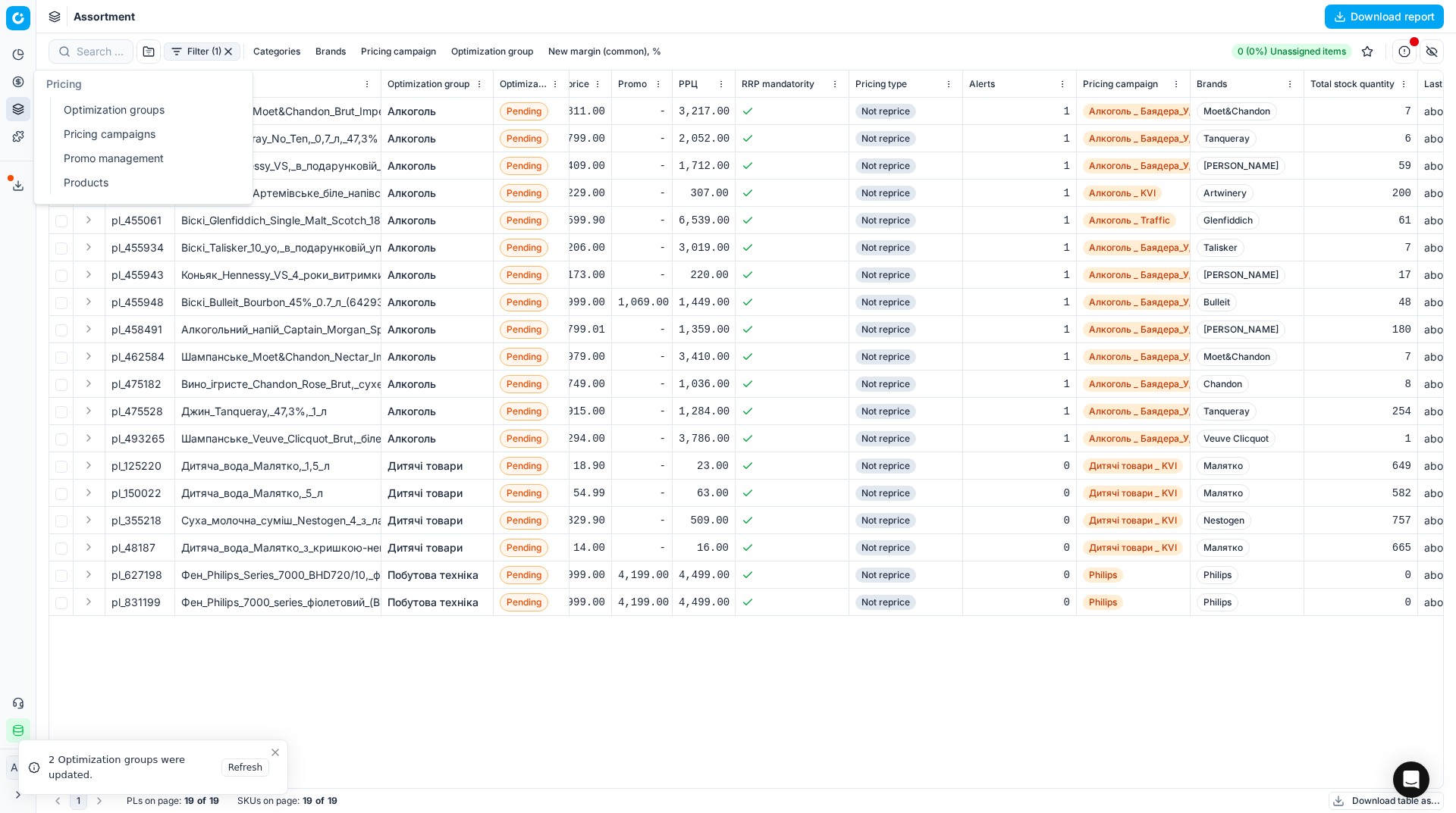
click at [58, 106] on link "Optimization groups" at bounding box center [146, 110] width 177 height 21
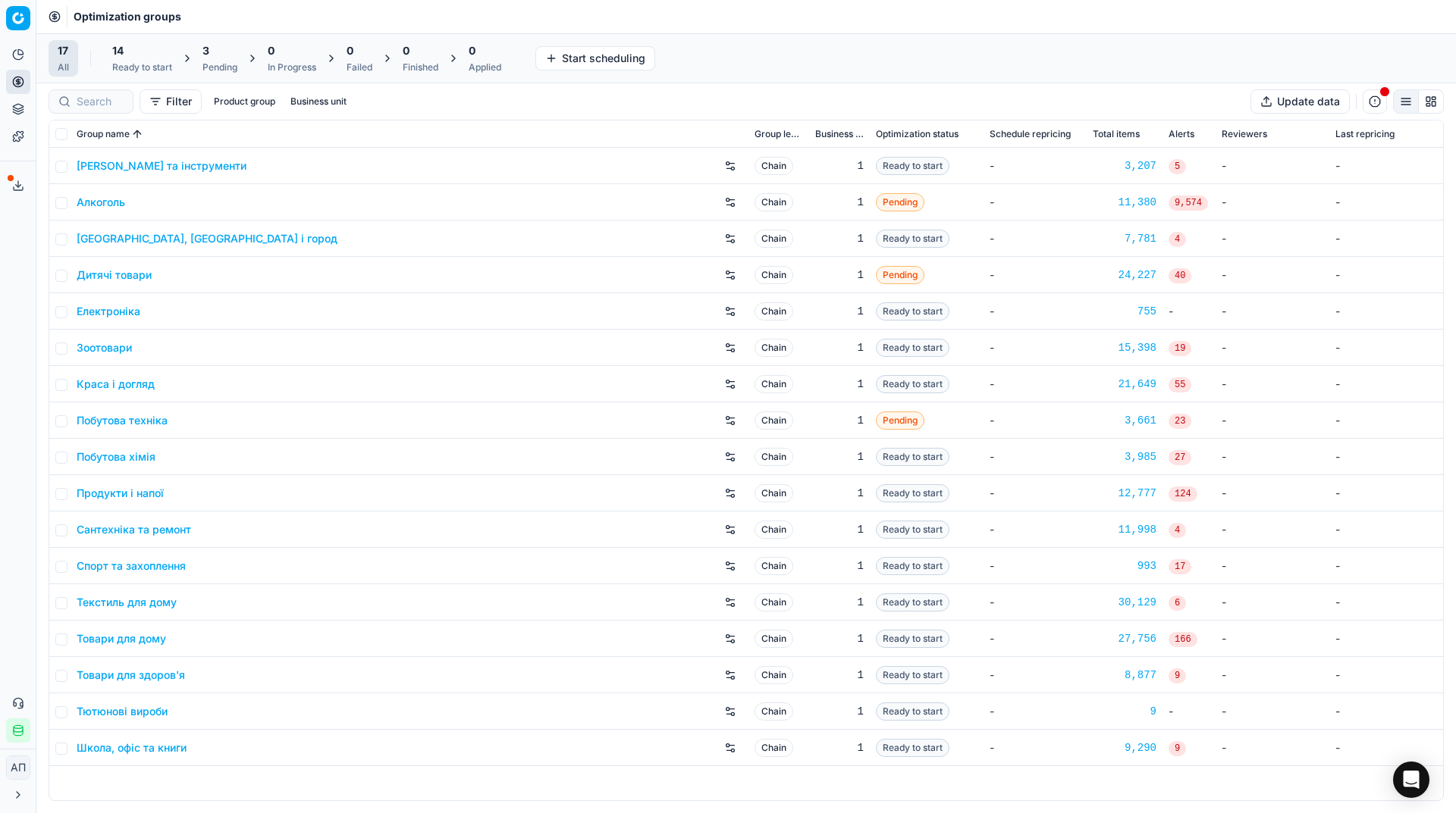
click at [218, 60] on div "3 Pending" at bounding box center [220, 58] width 35 height 30
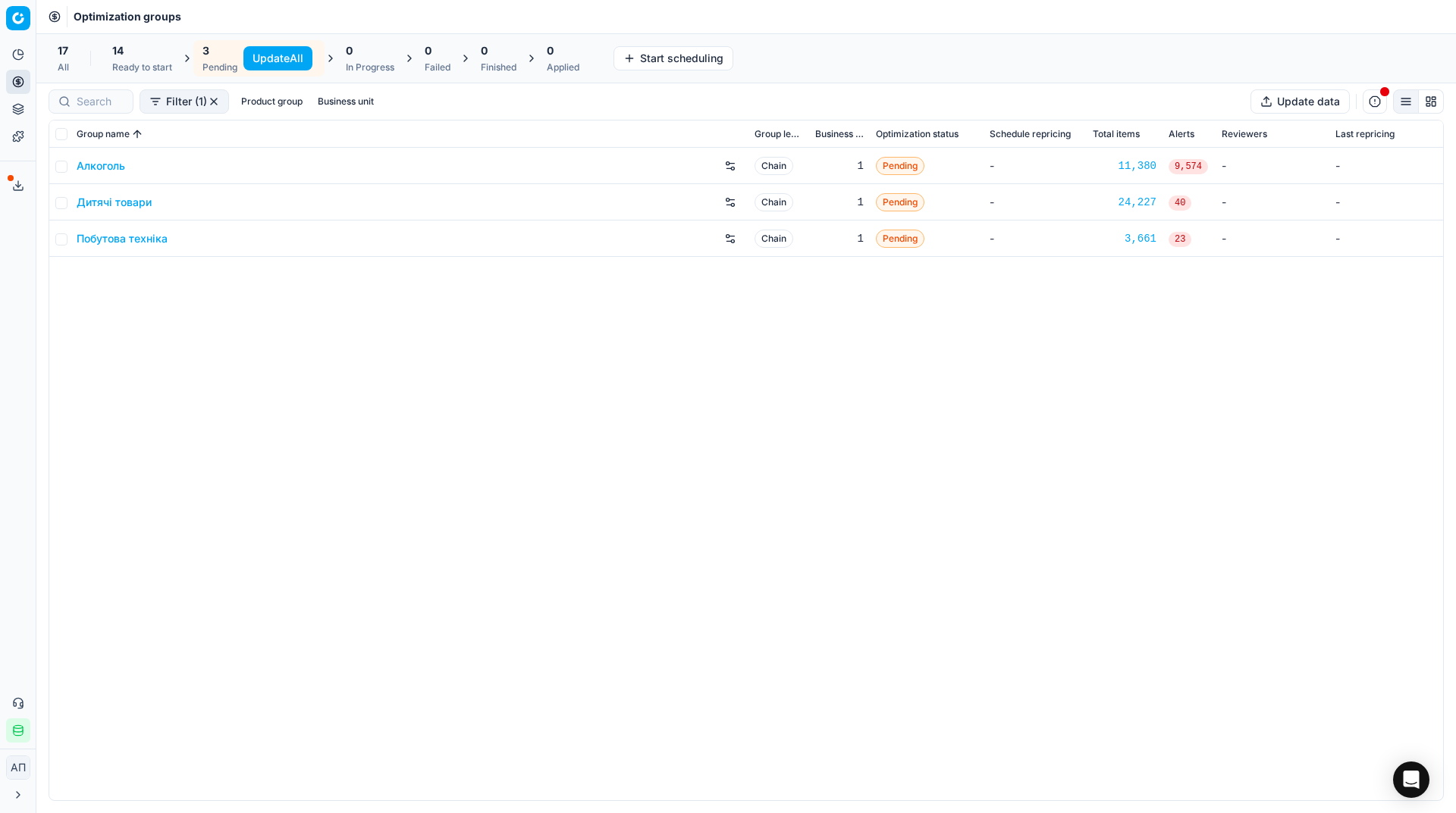
click at [270, 58] on button "Update All" at bounding box center [278, 58] width 69 height 24
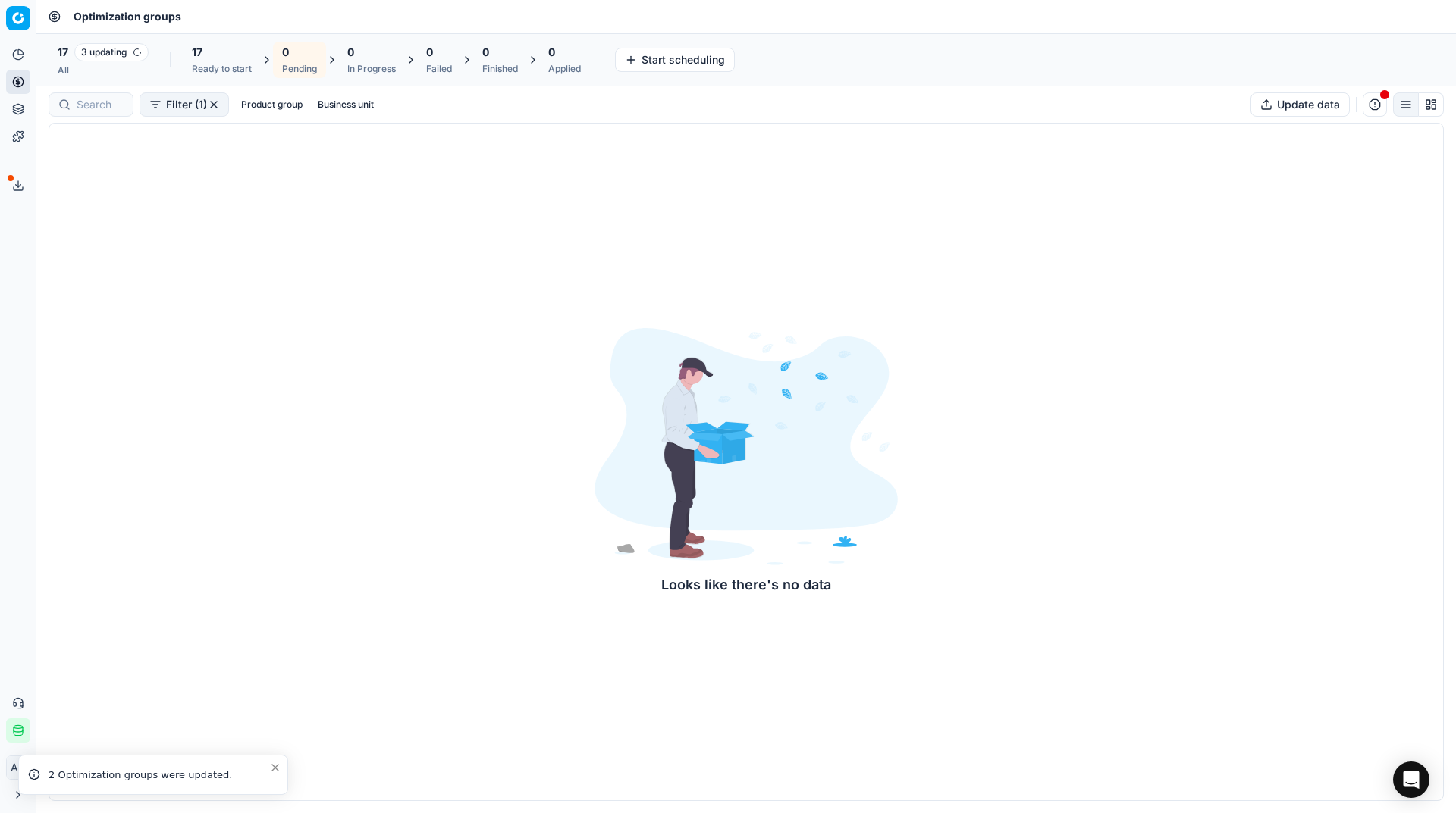
click at [90, 73] on div "All" at bounding box center [103, 70] width 91 height 12
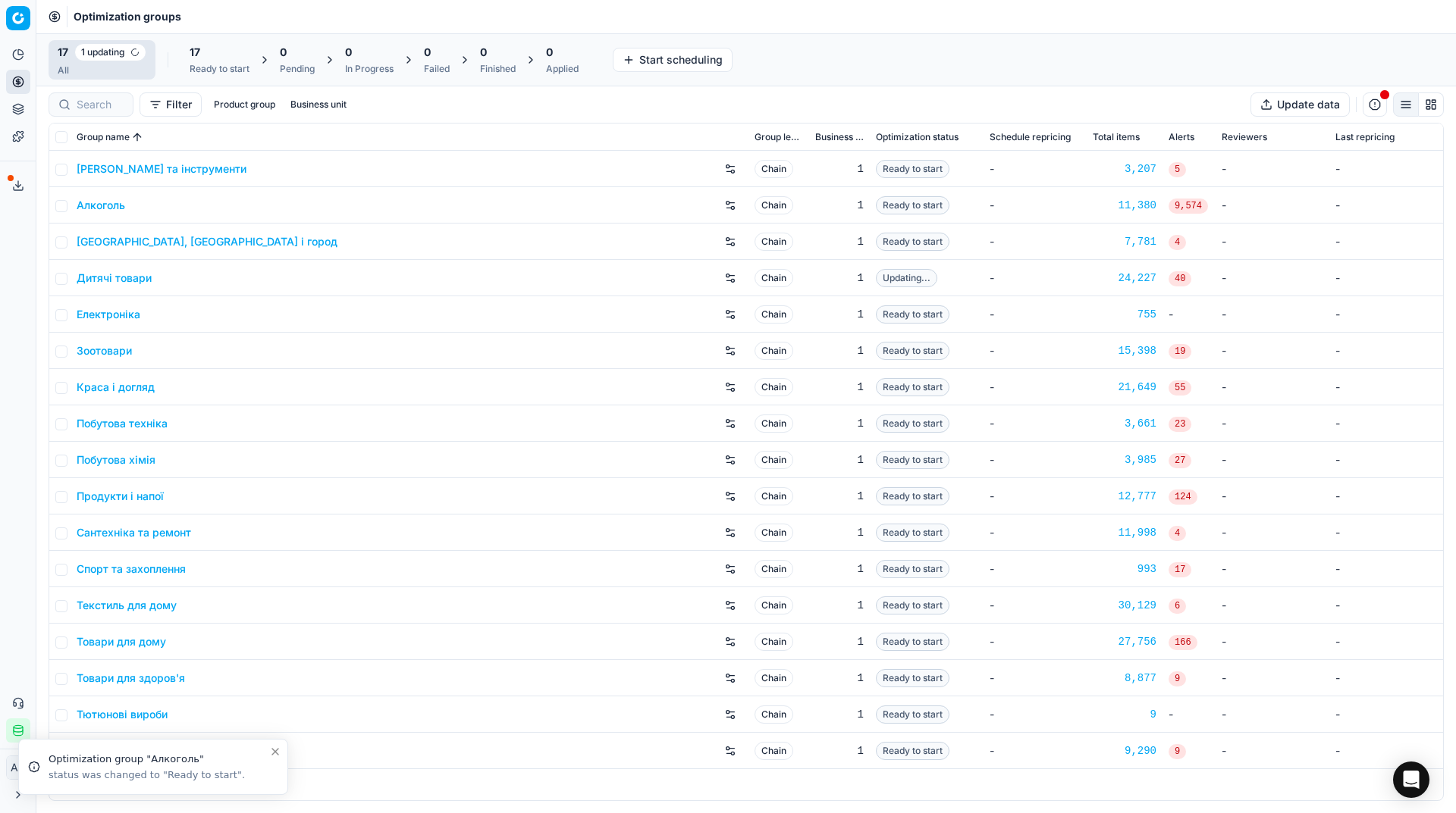
click at [90, 73] on div "All" at bounding box center [102, 70] width 88 height 12
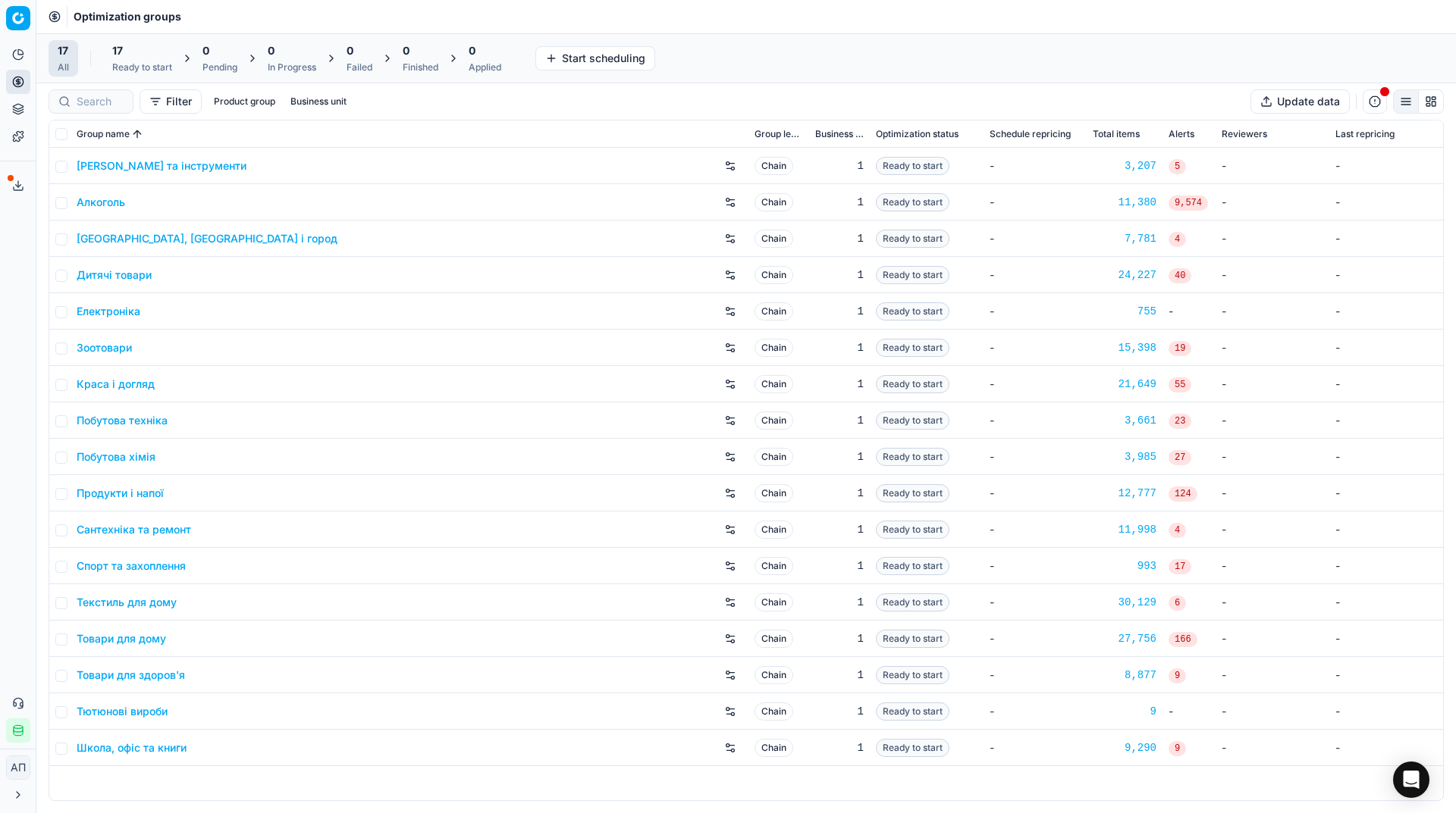
click at [125, 46] on div "17" at bounding box center [142, 50] width 60 height 15
click at [212, 65] on button "Start All" at bounding box center [207, 58] width 59 height 24
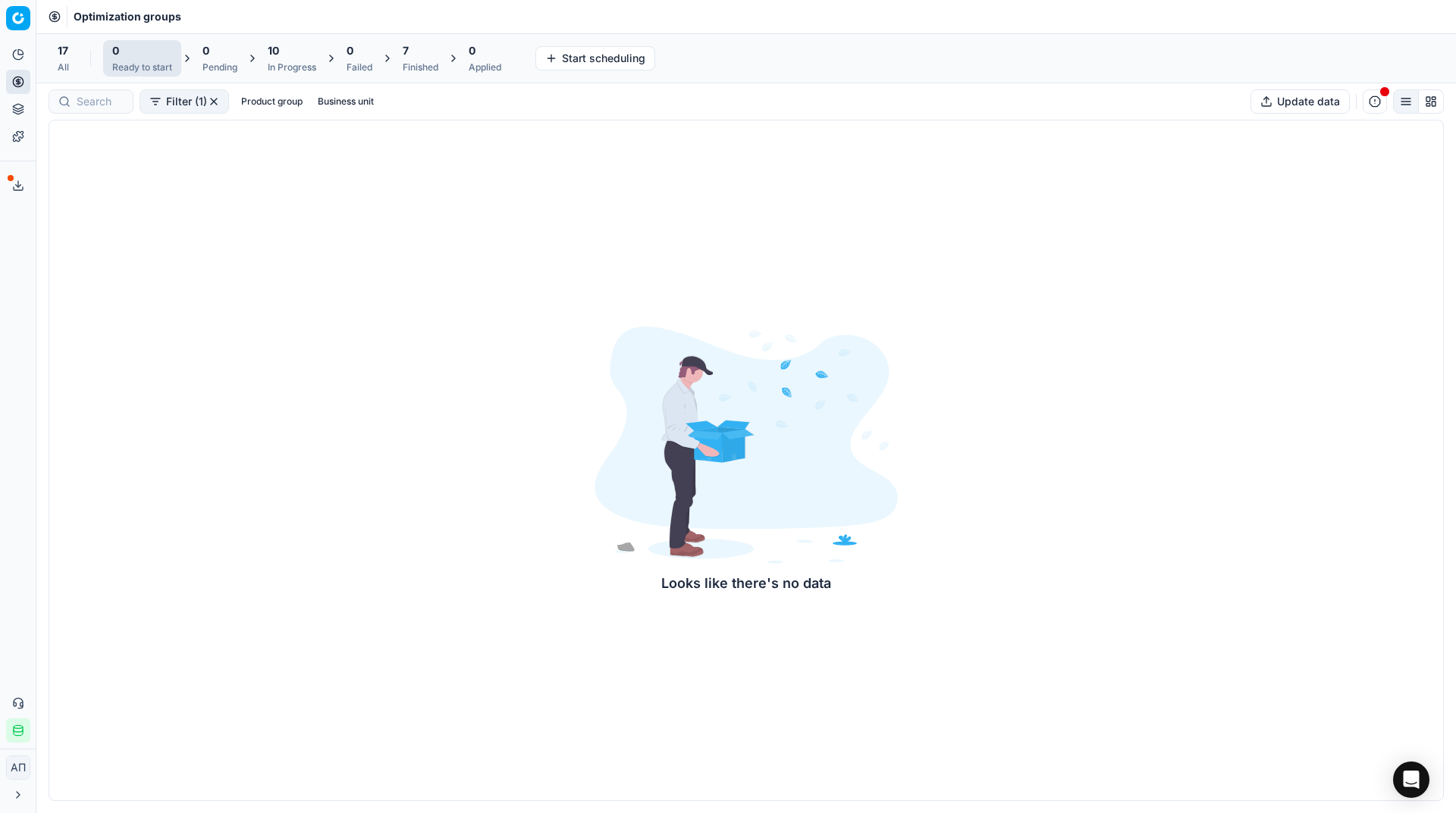
click at [58, 69] on div "All" at bounding box center [63, 67] width 11 height 12
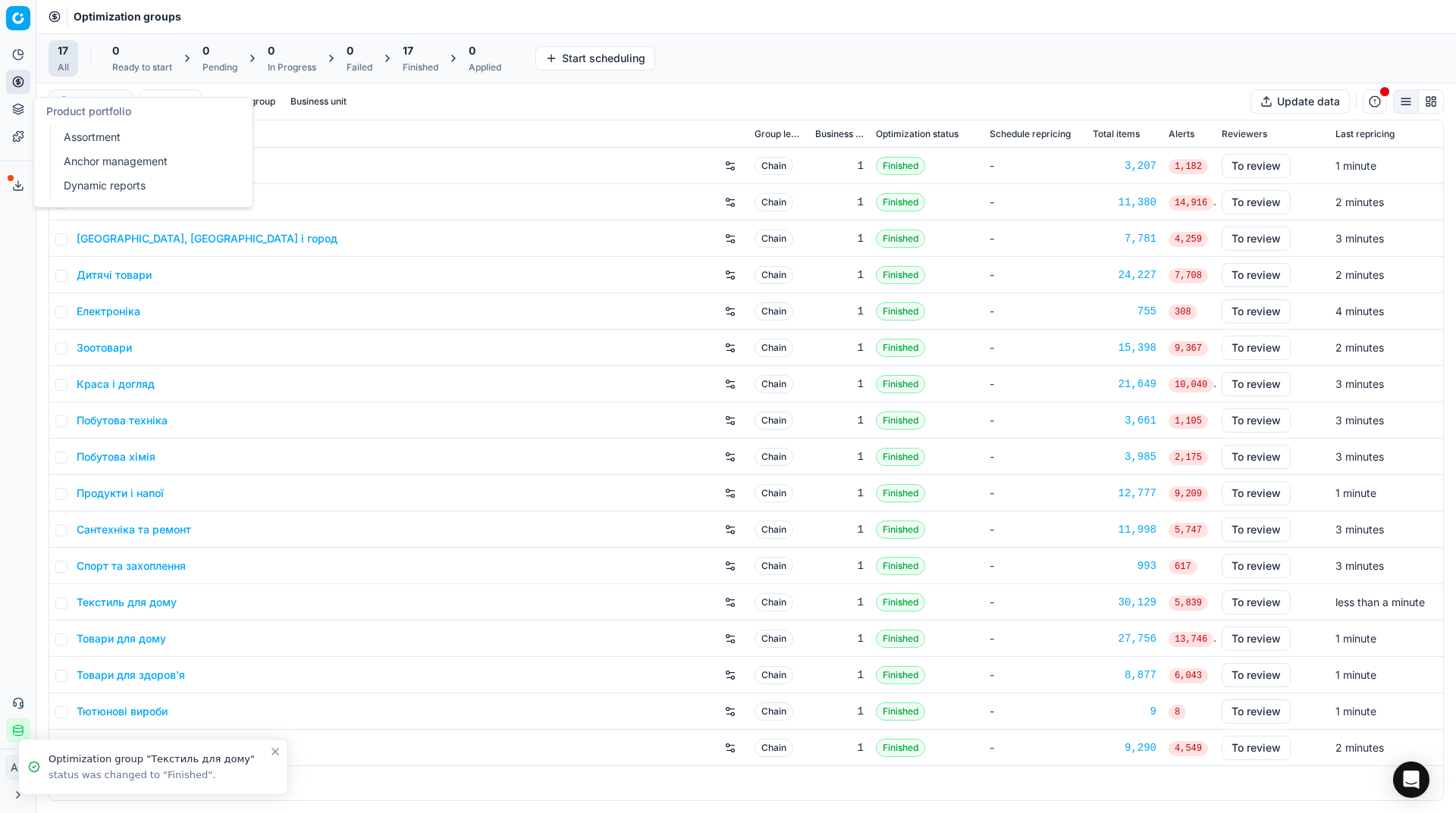
click at [69, 132] on link "Assortment" at bounding box center [146, 137] width 177 height 21
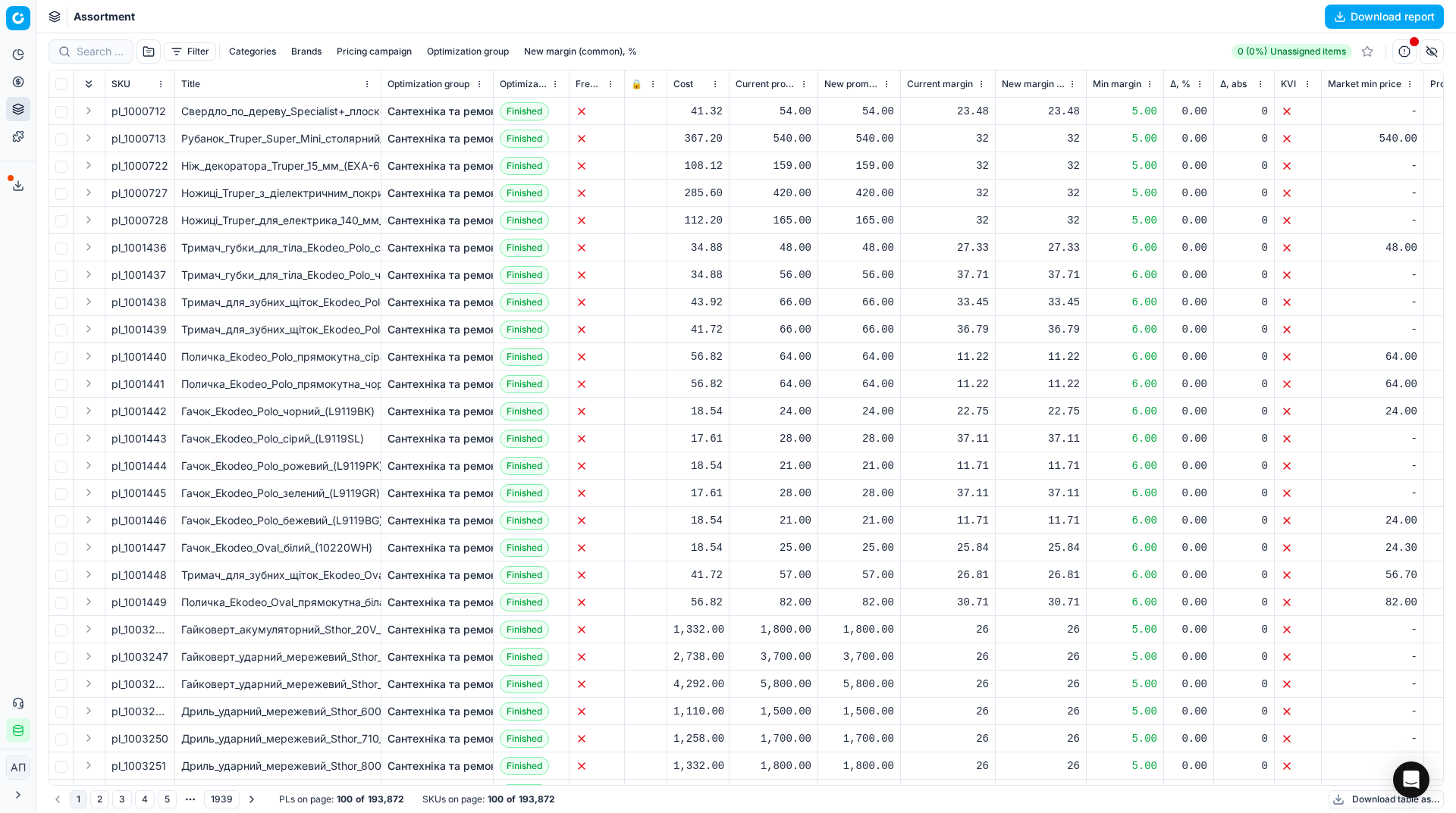
click at [149, 52] on button "button" at bounding box center [148, 51] width 24 height 24
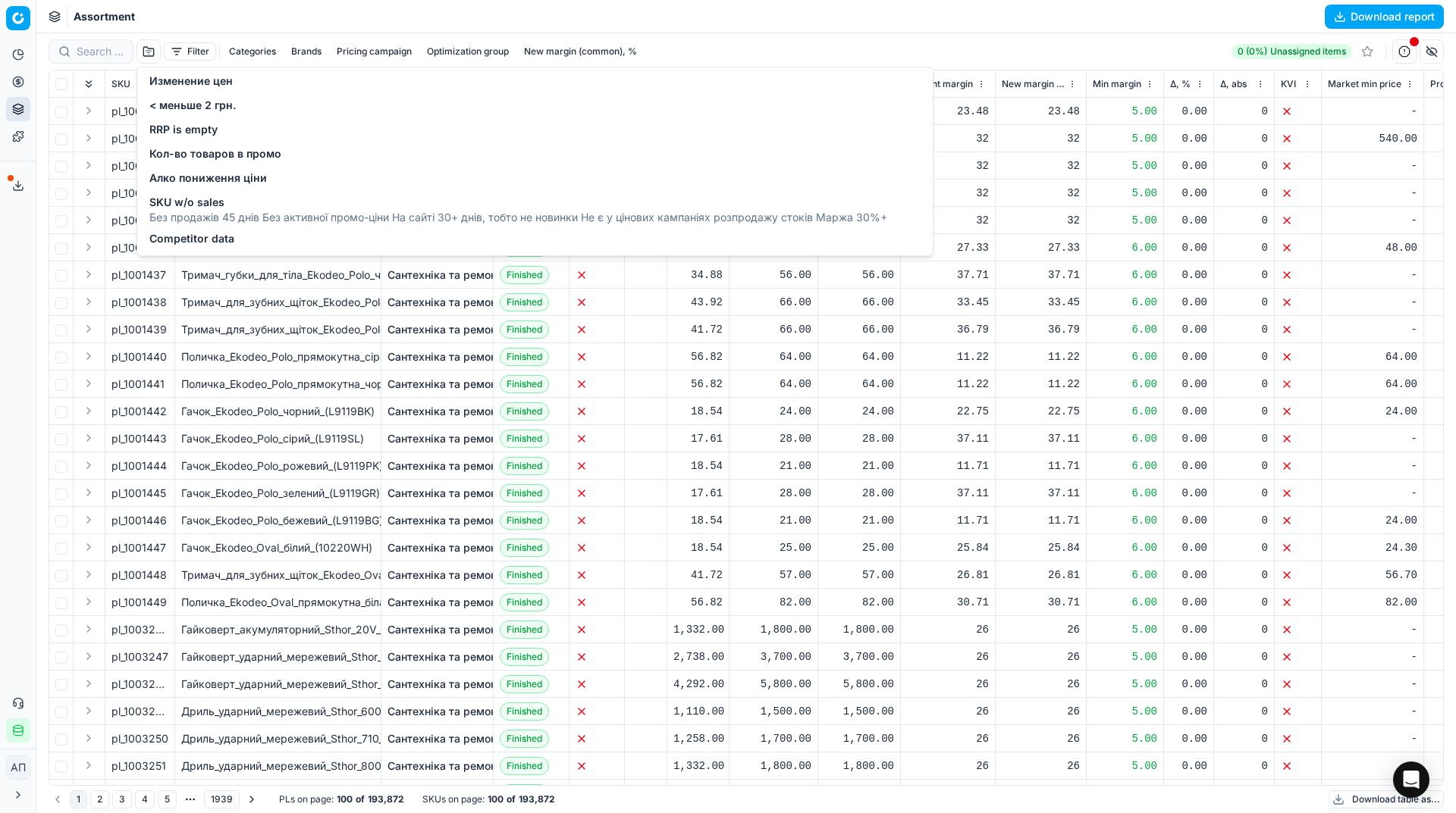
click at [170, 80] on span "Изменение цен" at bounding box center [191, 80] width 84 height 15
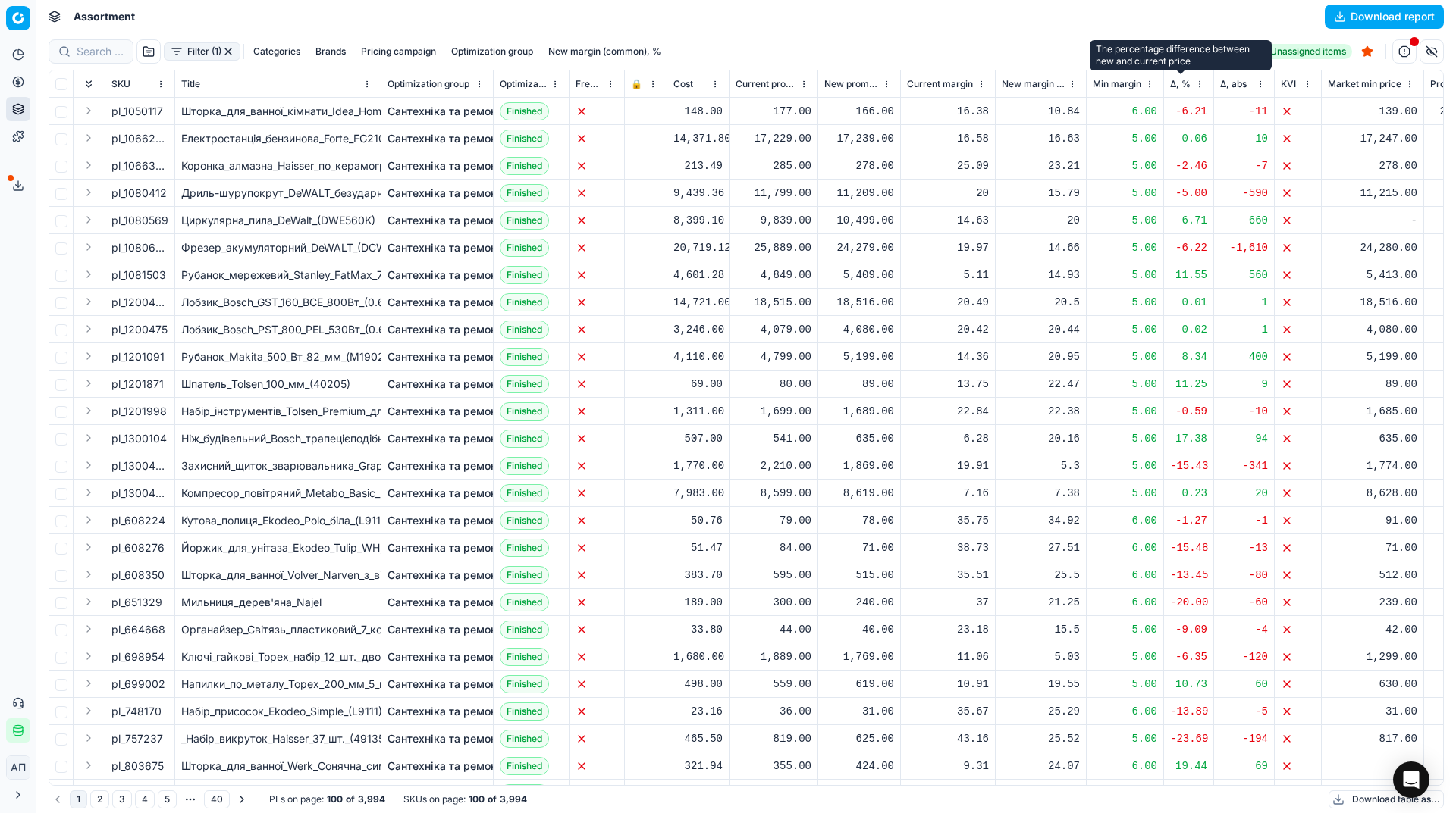
click at [1178, 80] on span "Δ, %" at bounding box center [1180, 84] width 21 height 12
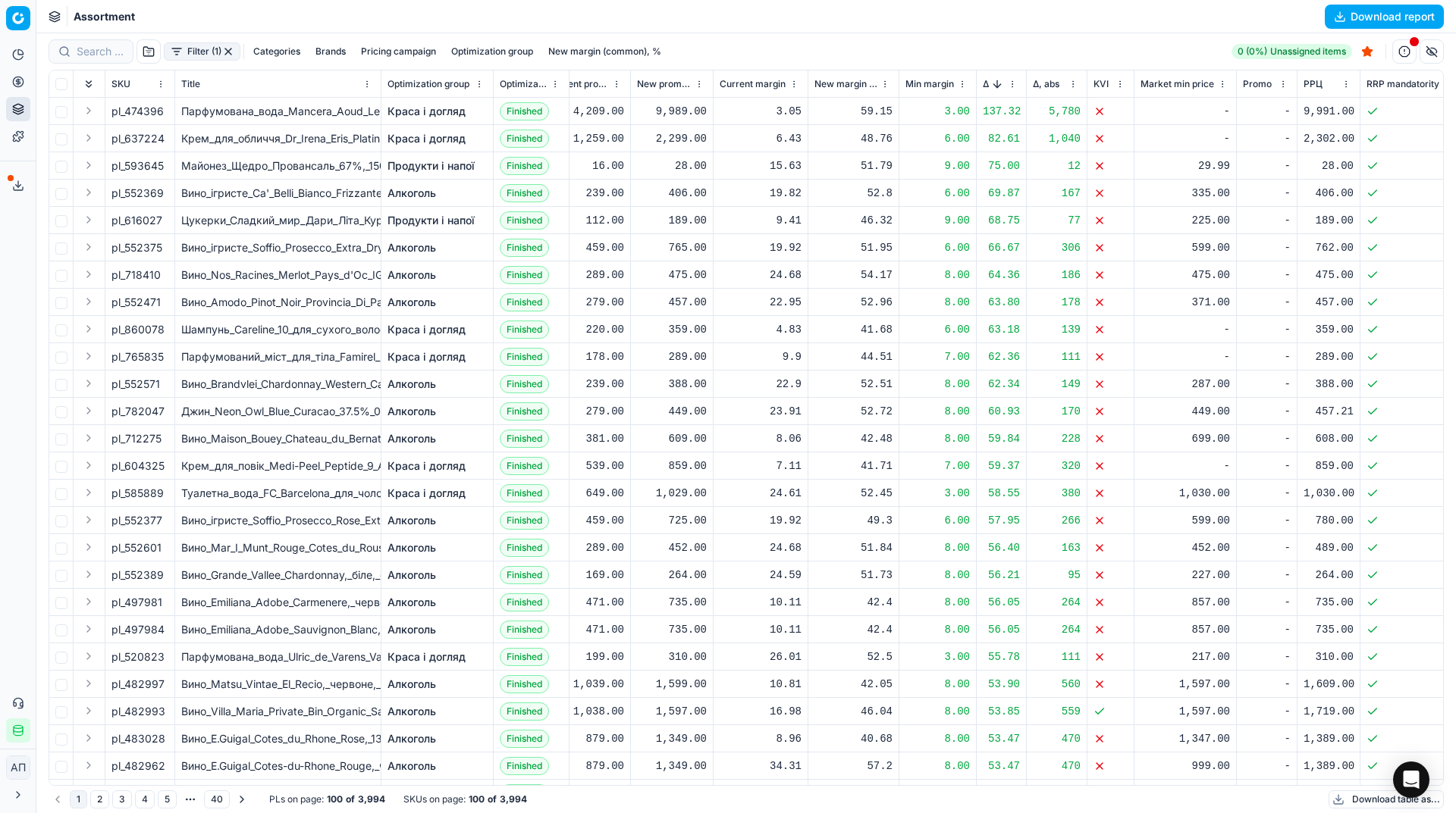
scroll to position [0, 188]
click at [995, 81] on button "Sorted by Δ, % descending" at bounding box center [995, 84] width 15 height 15
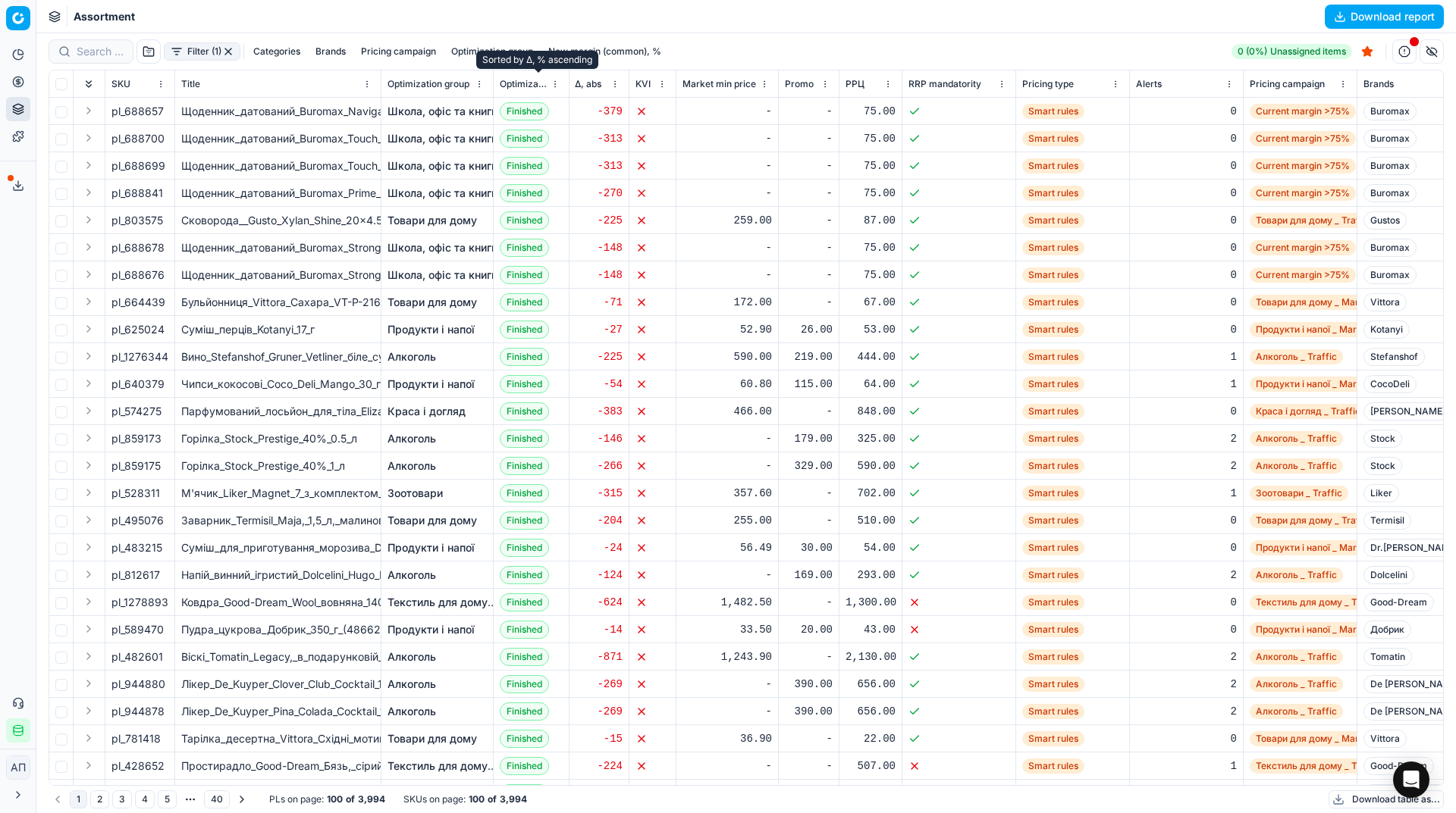
scroll to position [0, 647]
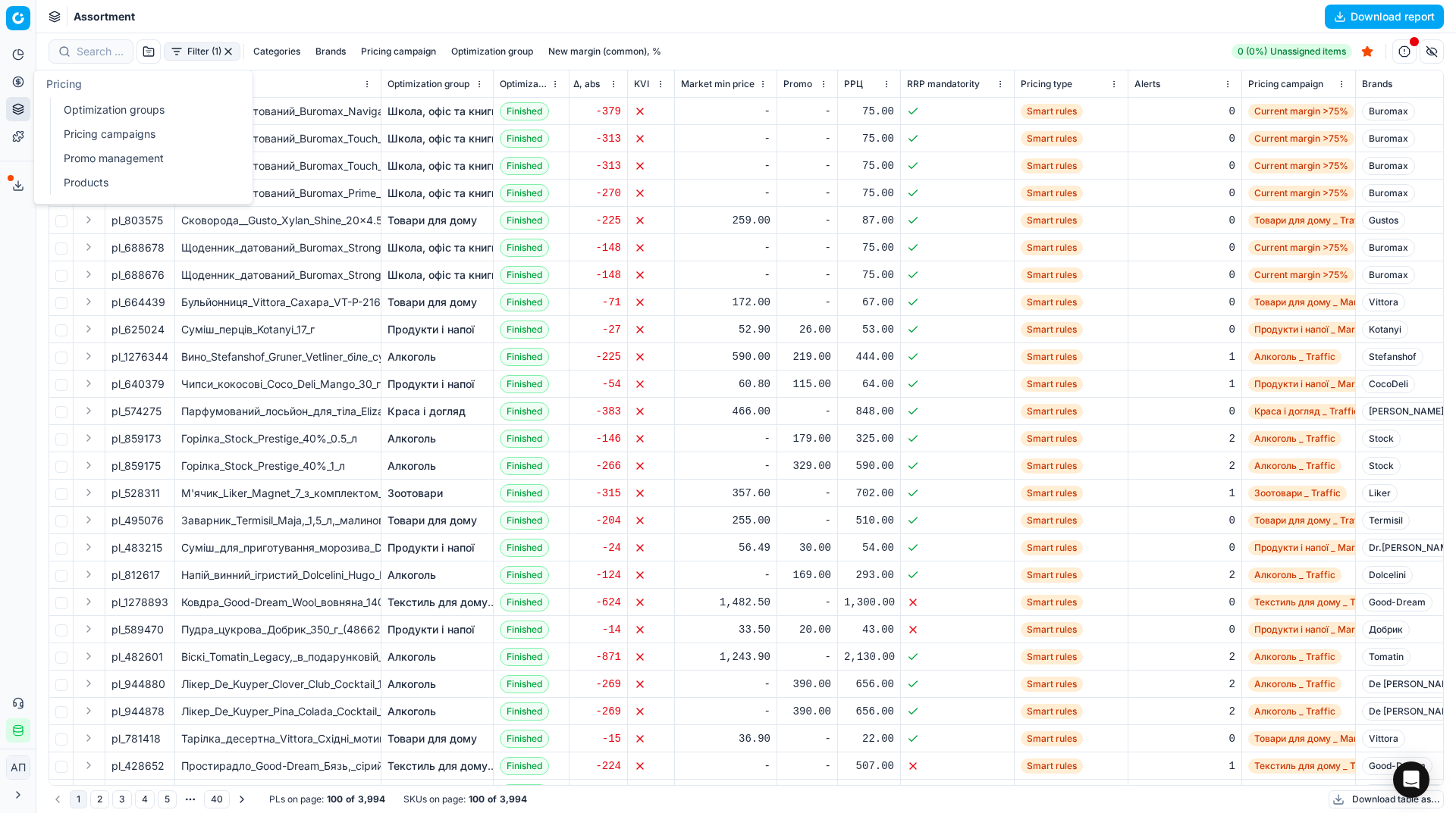
click at [12, 83] on icon at bounding box center [17, 81] width 12 height 12
click at [61, 110] on link "Optimization groups" at bounding box center [146, 110] width 177 height 21
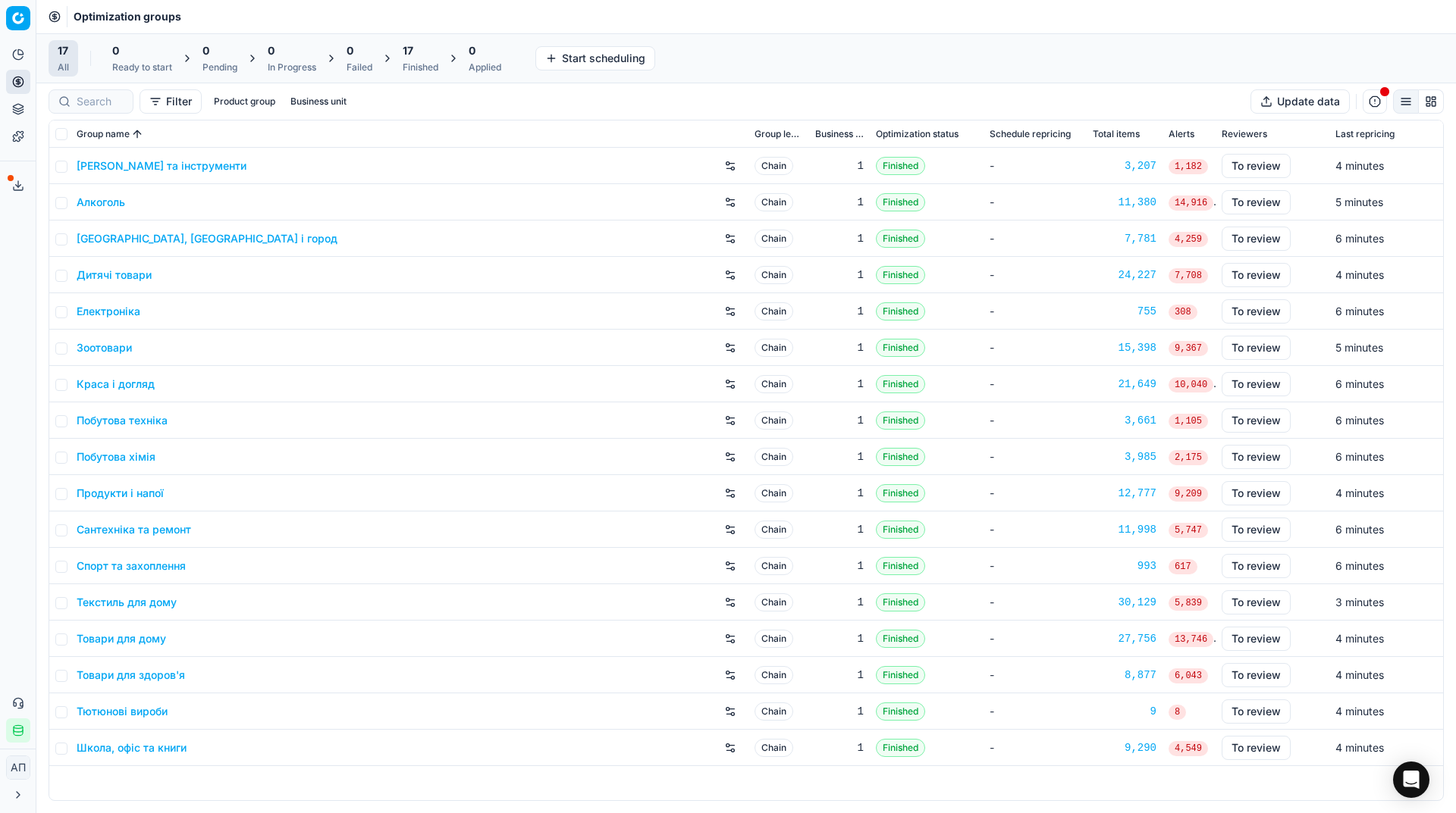
click at [14, 278] on div "Analytics Pricing Product portfolio Templates Export service 19 Contact support…" at bounding box center [17, 393] width 35 height 713
click at [151, 569] on link "Спорт та захоплення" at bounding box center [131, 565] width 109 height 15
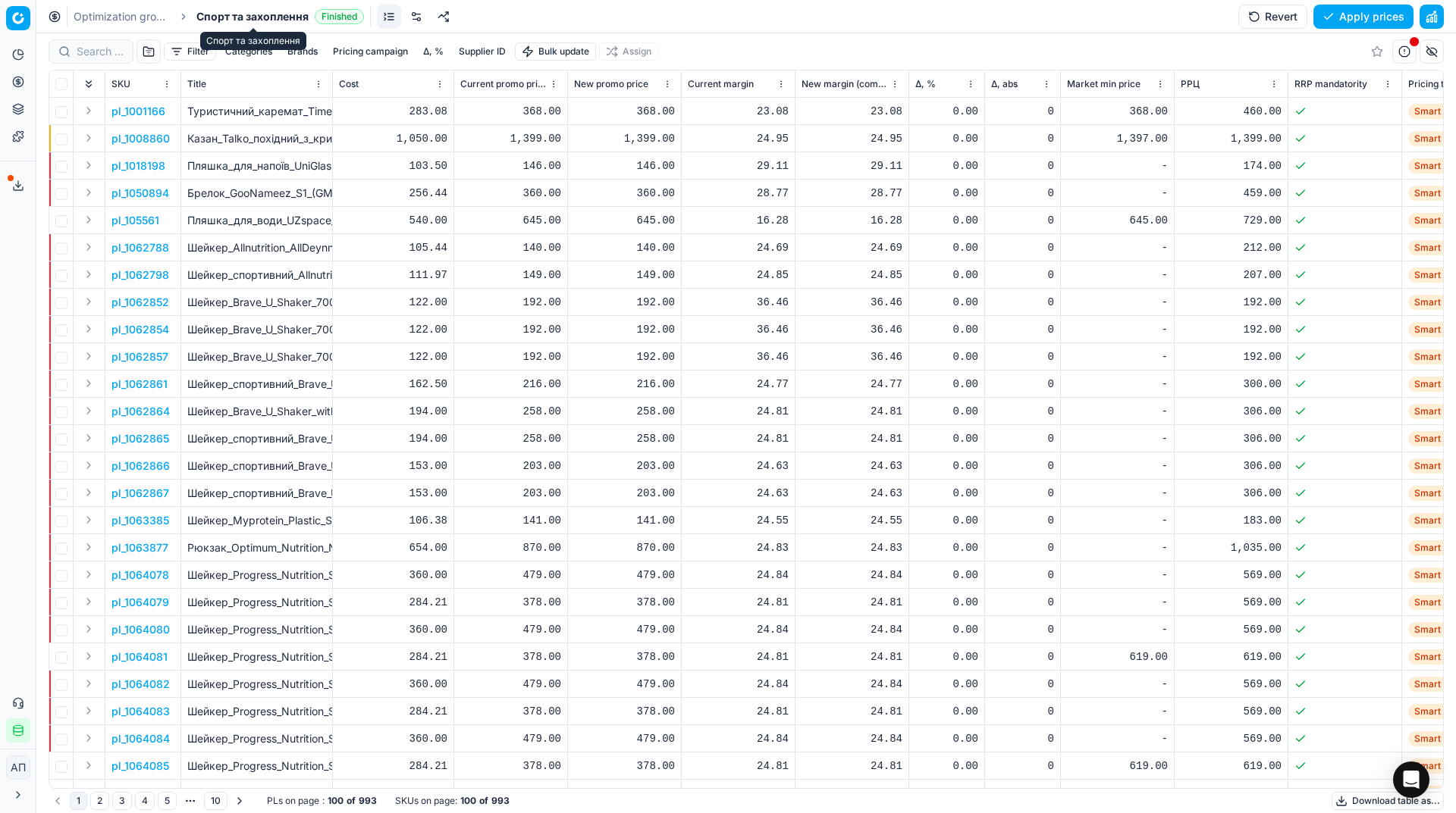
click at [237, 13] on span "Спорт та захоплення" at bounding box center [252, 17] width 112 height 15
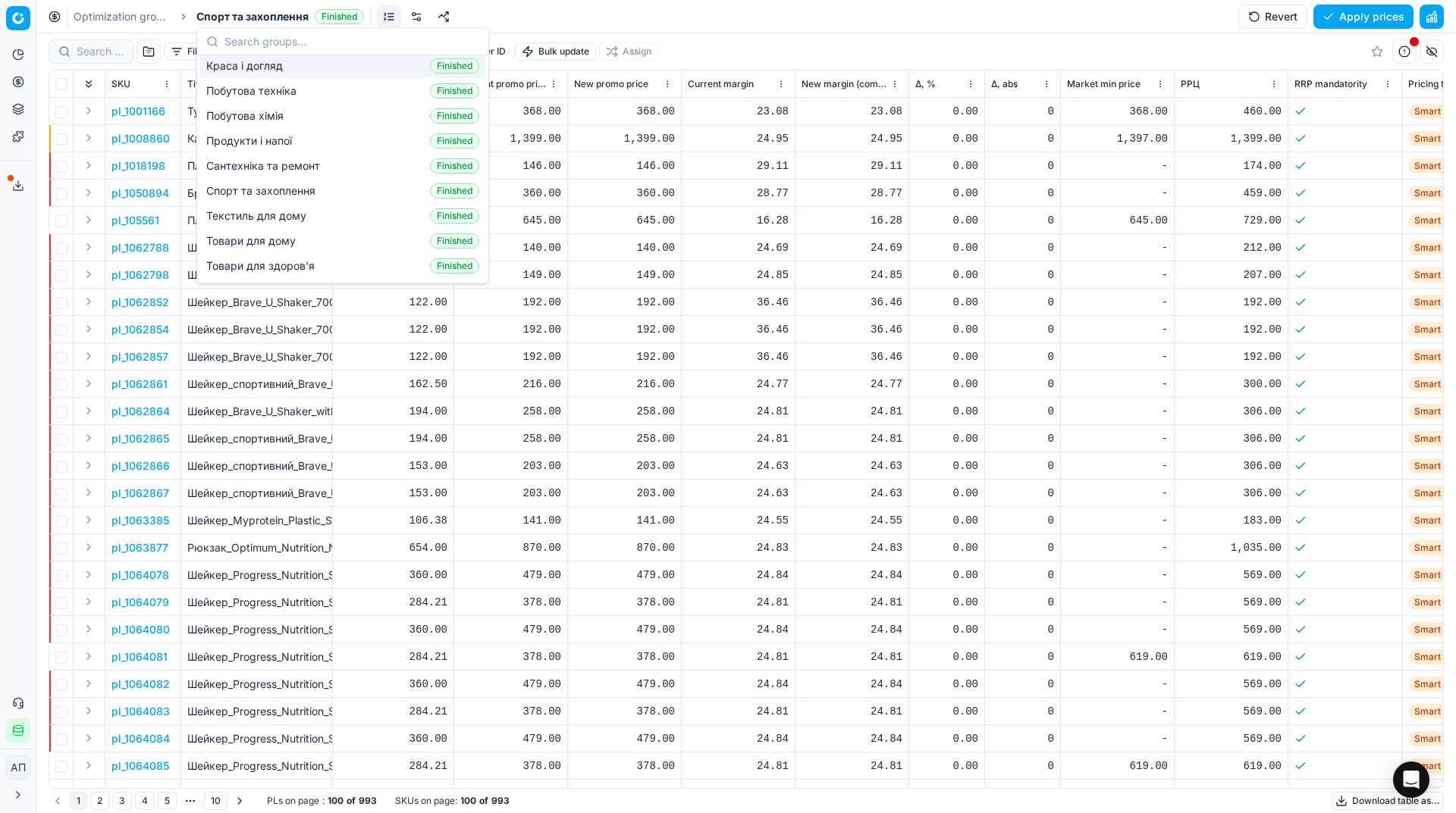
scroll to position [189, 0]
click at [247, 139] on span "Сантехніка та ремонт" at bounding box center [266, 146] width 120 height 15
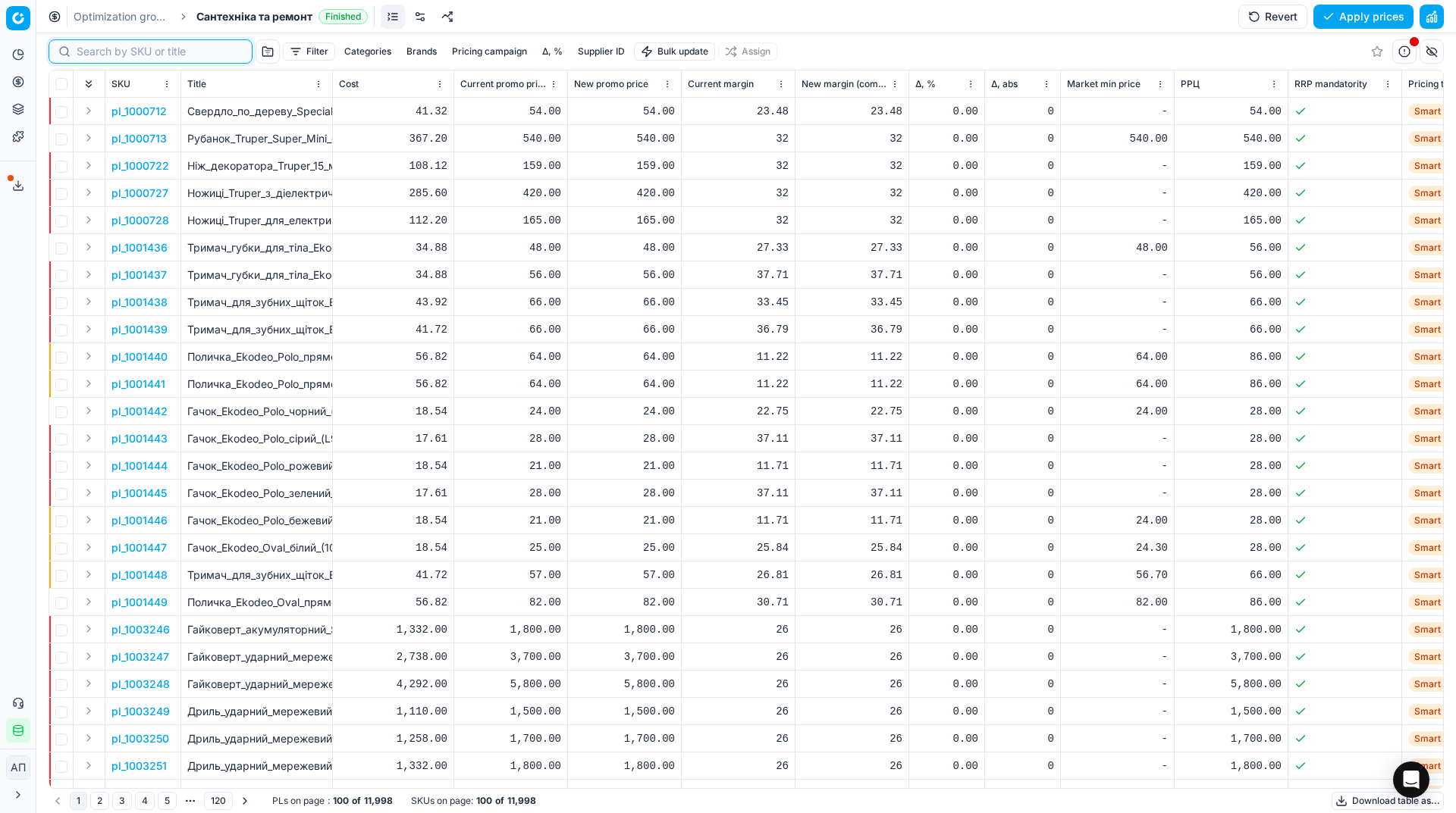
click at [95, 47] on input at bounding box center [159, 51] width 166 height 15
paste input "652729"
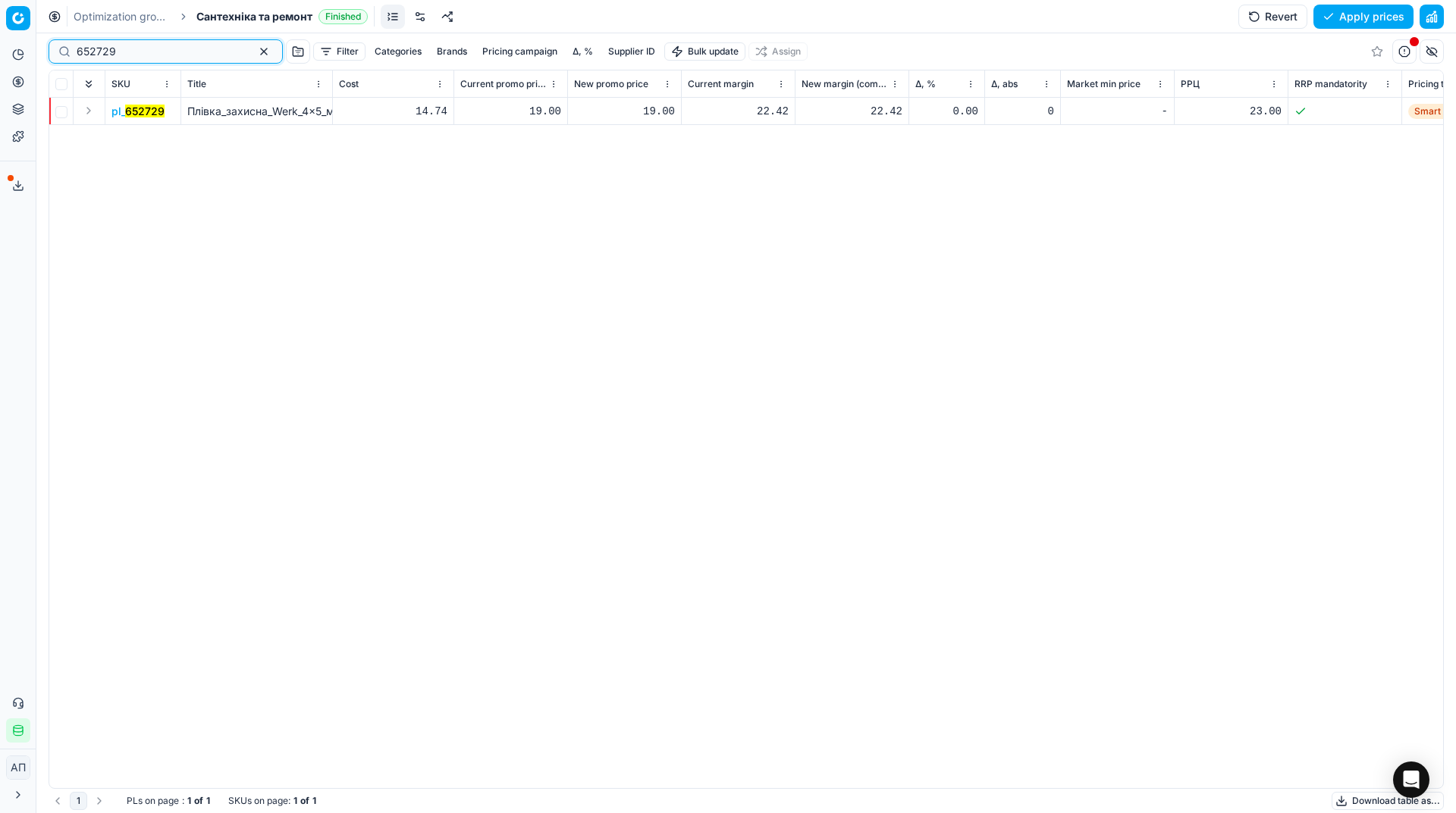
type input "652729"
click at [64, 111] on input "checkbox" at bounding box center [61, 112] width 12 height 12
checkbox input "true"
click at [60, 111] on input "checkbox" at bounding box center [61, 112] width 12 height 12
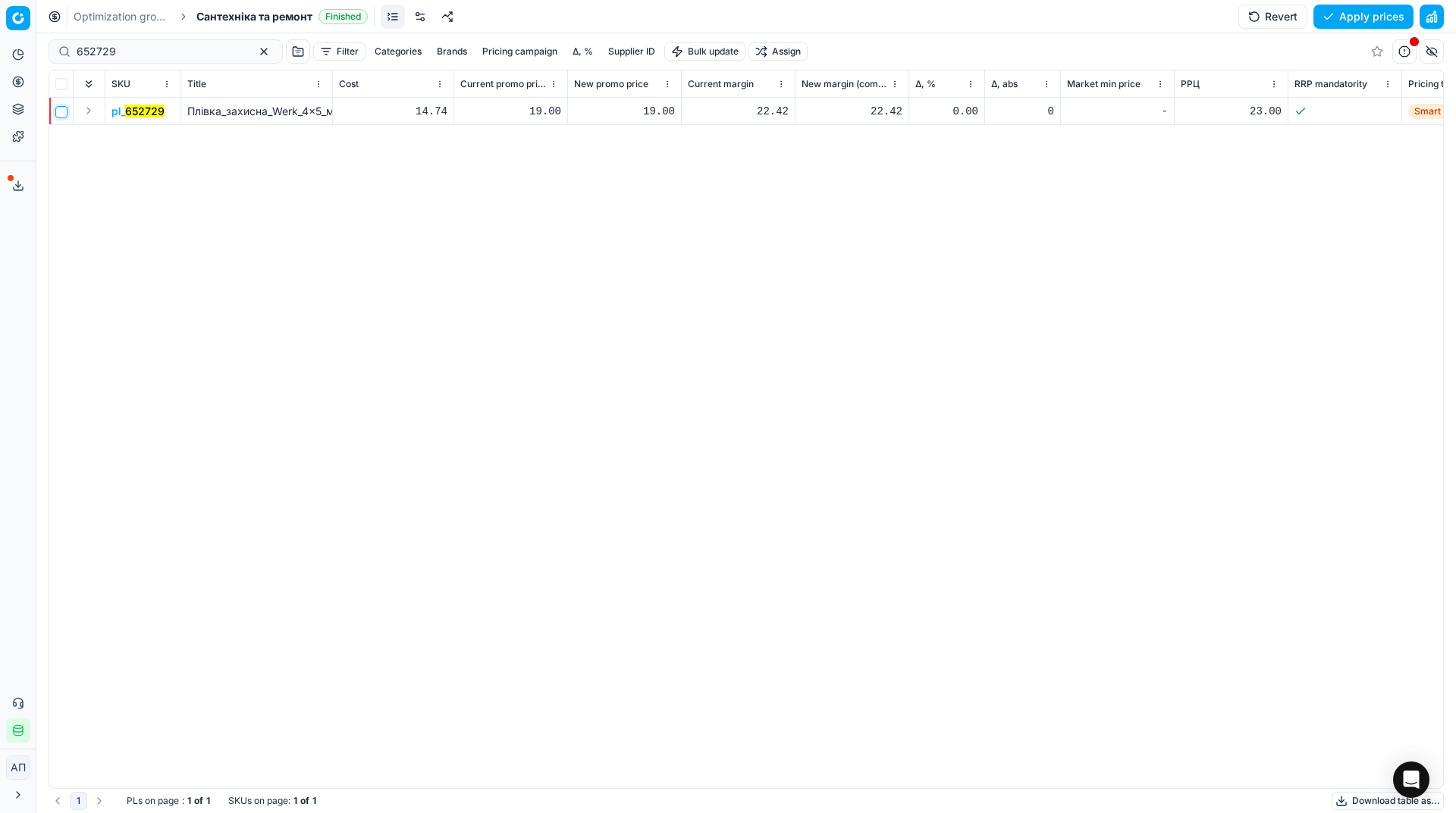
checkbox input "false"
click at [91, 112] on link "Optimization groups" at bounding box center [146, 110] width 177 height 21
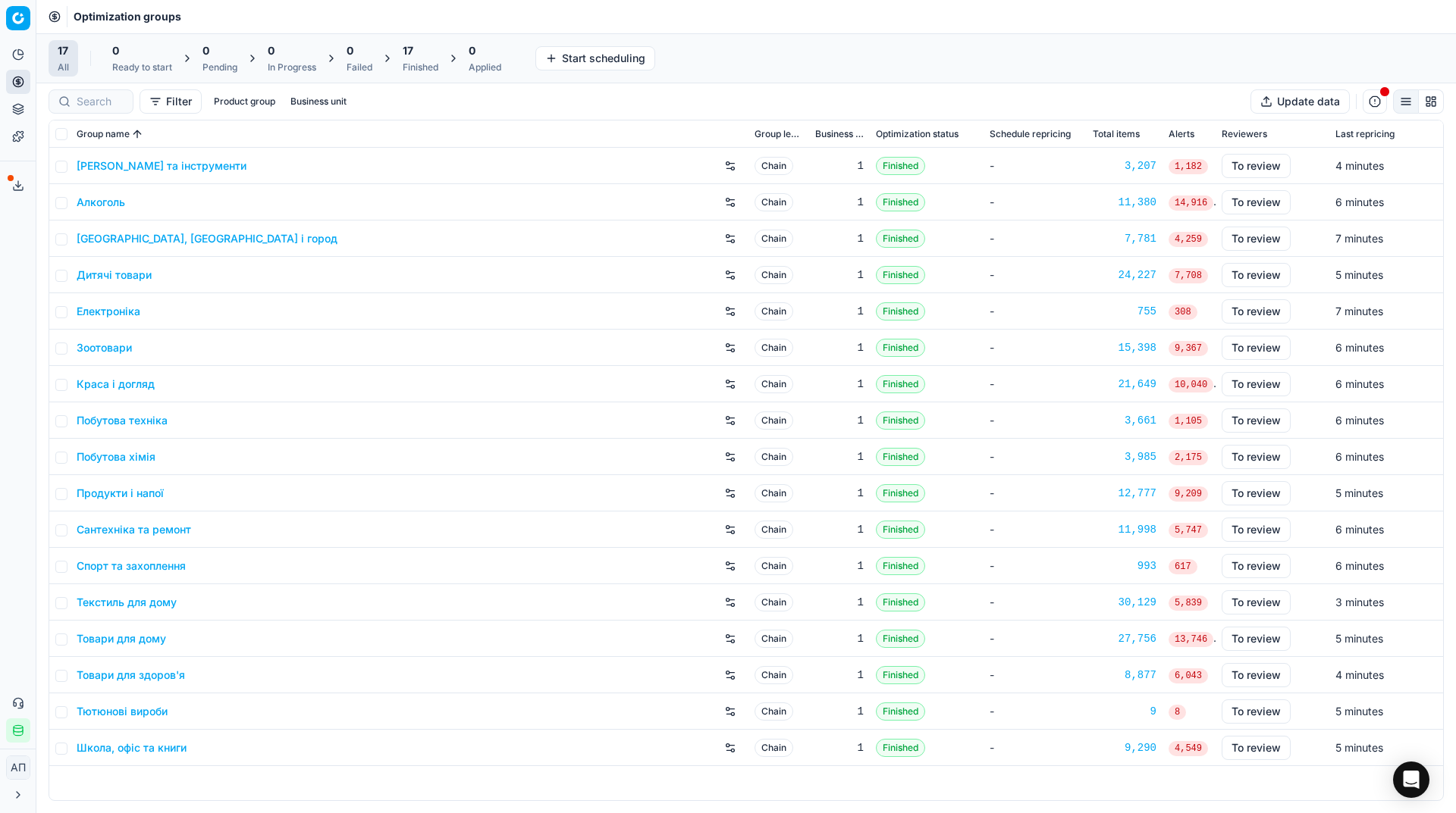
click at [416, 72] on div "Finished" at bounding box center [420, 67] width 35 height 12
click at [504, 55] on button "Apply prices All" at bounding box center [494, 58] width 100 height 24
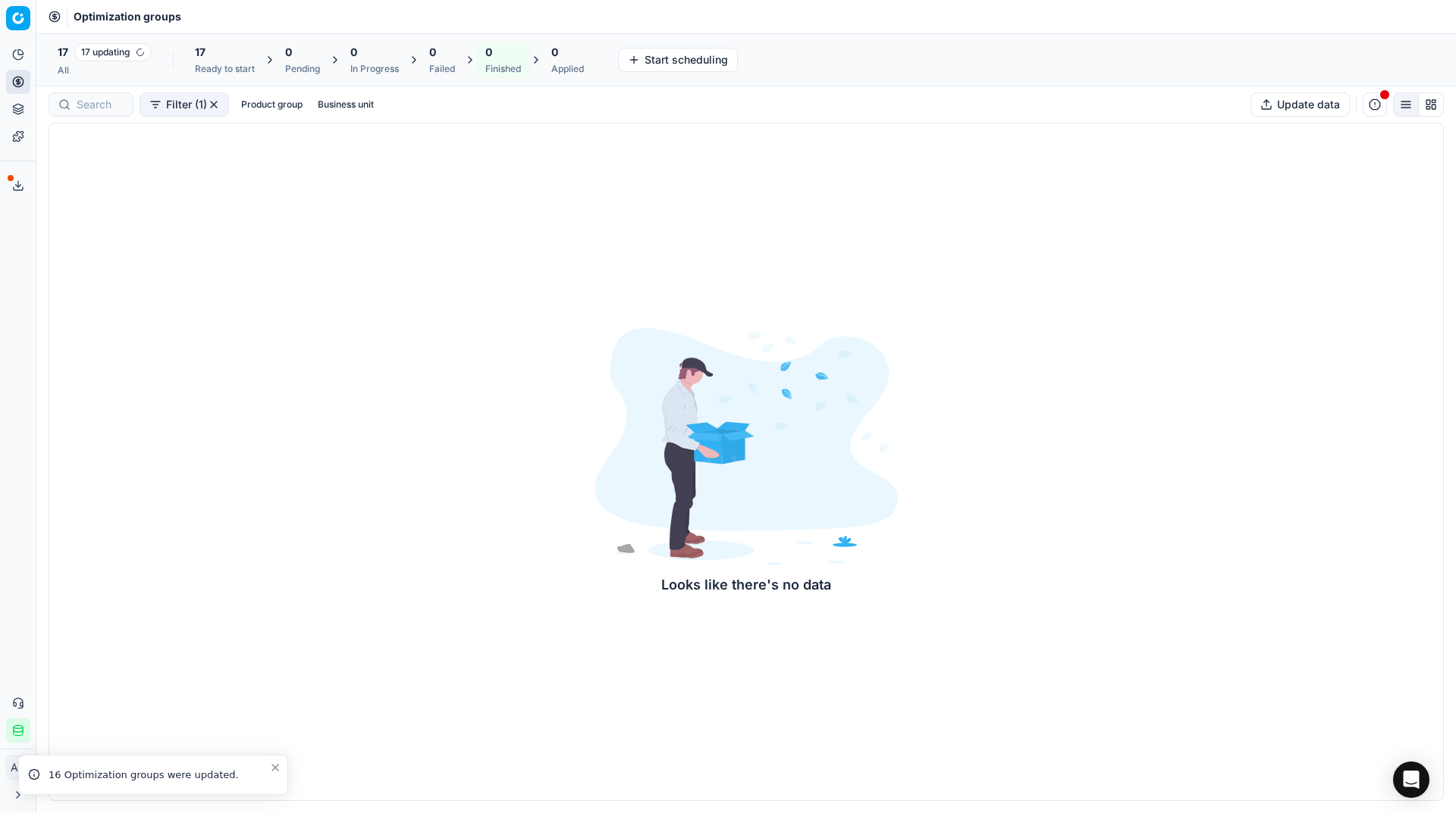
click at [85, 73] on div "All" at bounding box center [104, 70] width 94 height 12
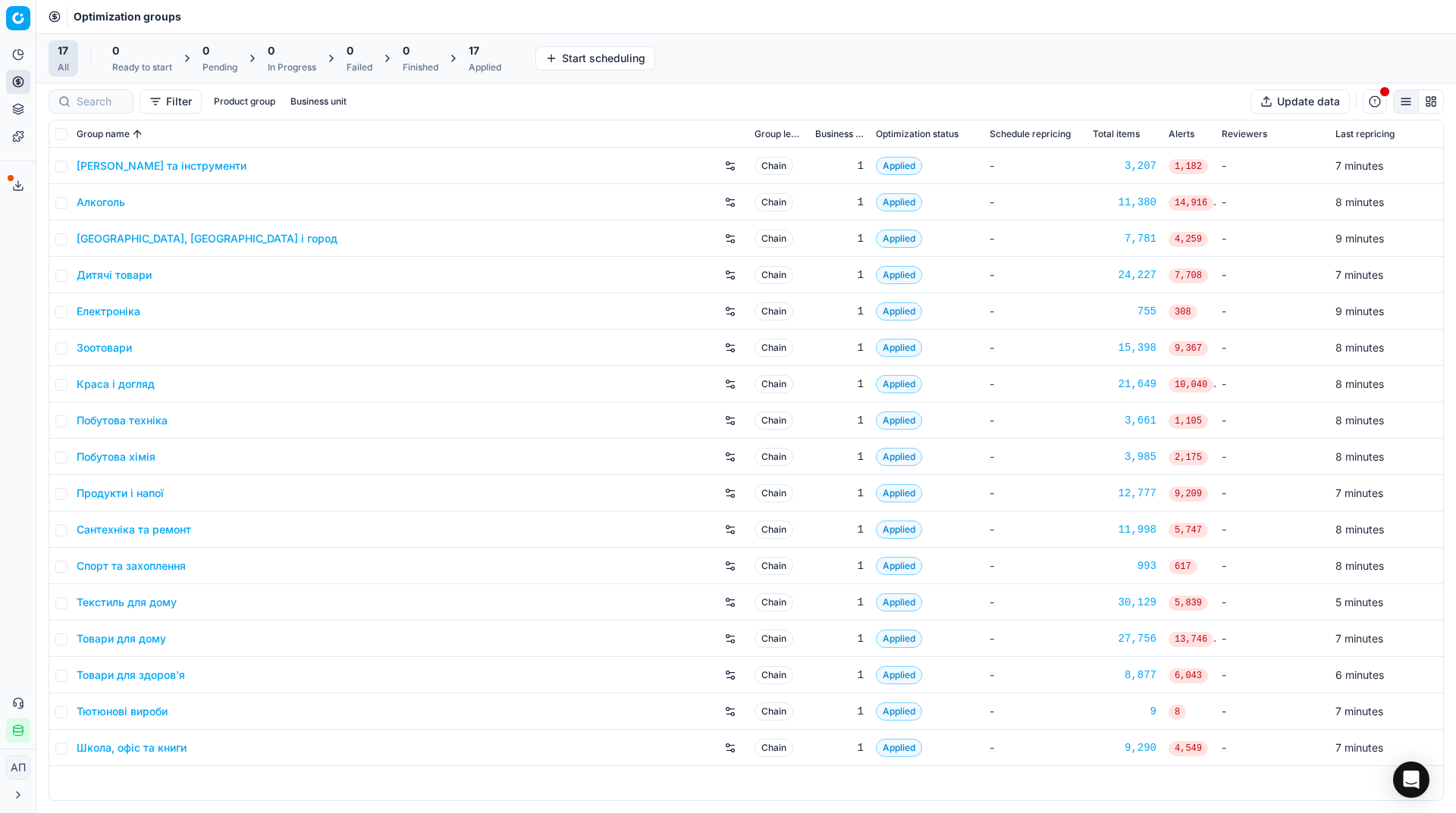
click at [479, 56] on span "17" at bounding box center [473, 50] width 10 height 15
click at [530, 56] on button "Export prices All" at bounding box center [558, 58] width 103 height 24
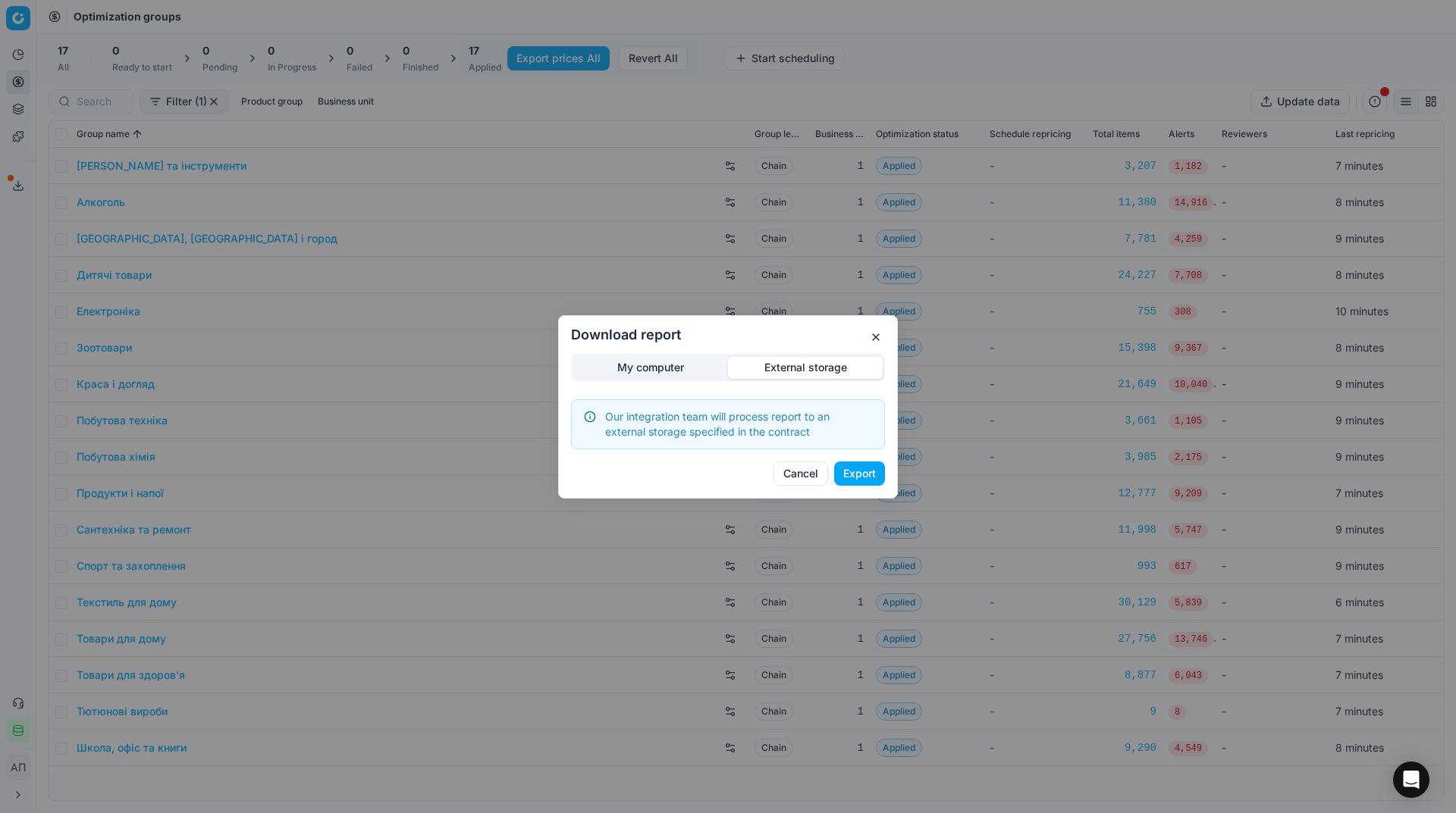
click at [823, 285] on div "Download report My computer External storage Our integration team will process …" at bounding box center [728, 406] width 1456 height 813
click at [860, 471] on button "Export" at bounding box center [859, 473] width 50 height 24
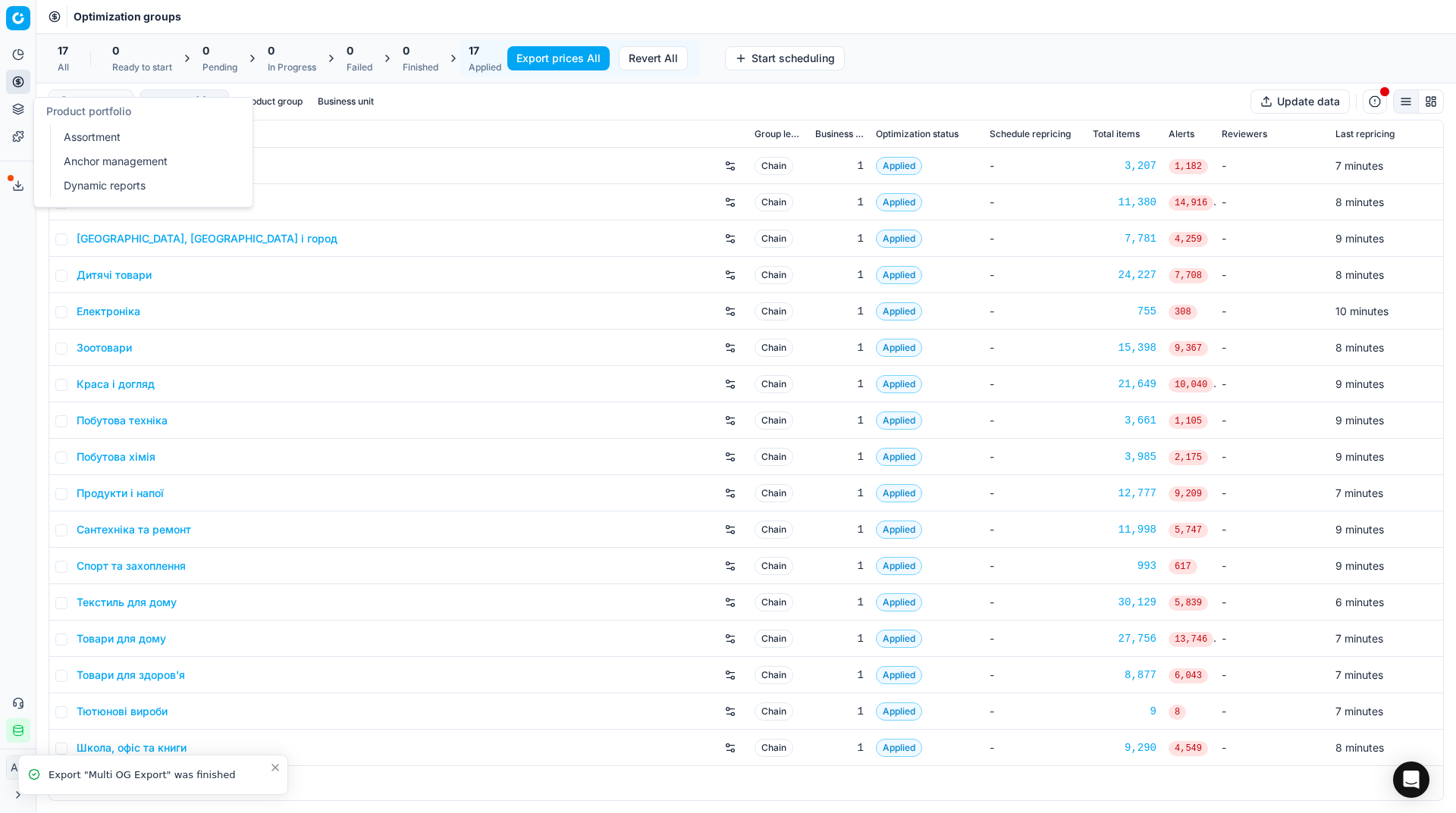
click at [69, 137] on link "Assortment" at bounding box center [146, 137] width 177 height 21
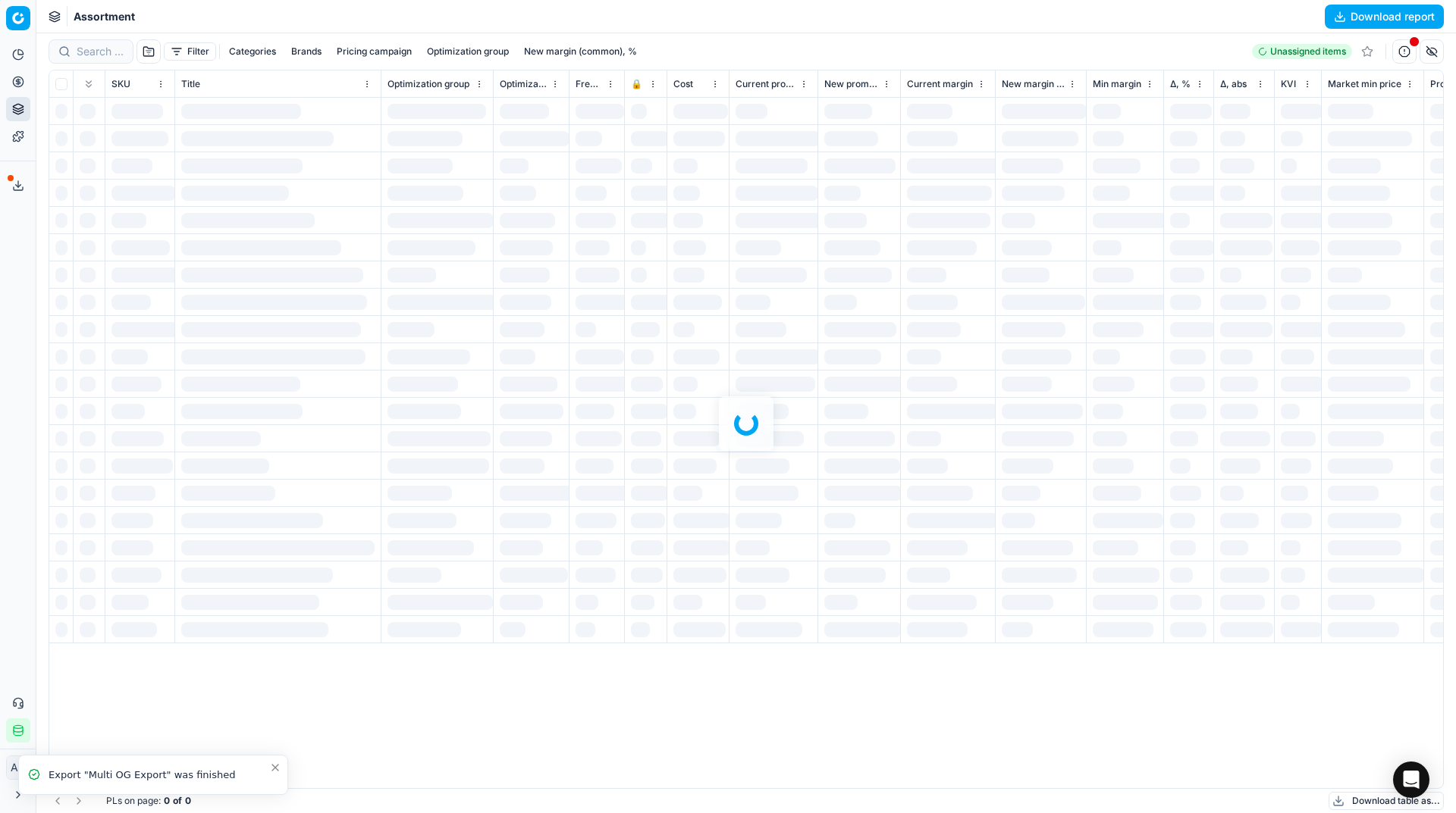
click at [95, 45] on div at bounding box center [745, 423] width 1419 height 780
click at [104, 53] on div at bounding box center [745, 423] width 1419 height 780
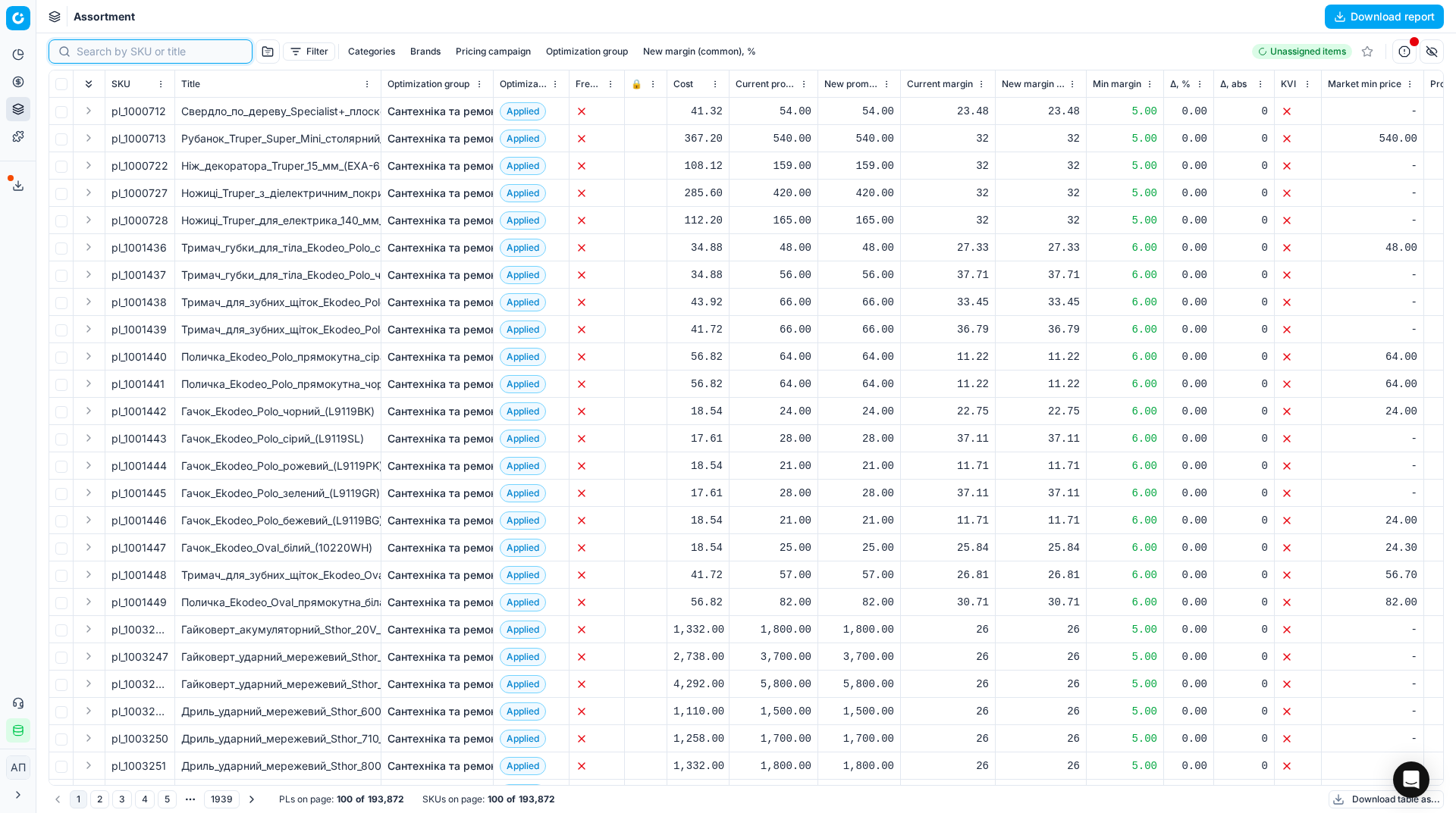
click at [104, 53] on input at bounding box center [159, 51] width 166 height 15
paste input "1373677"
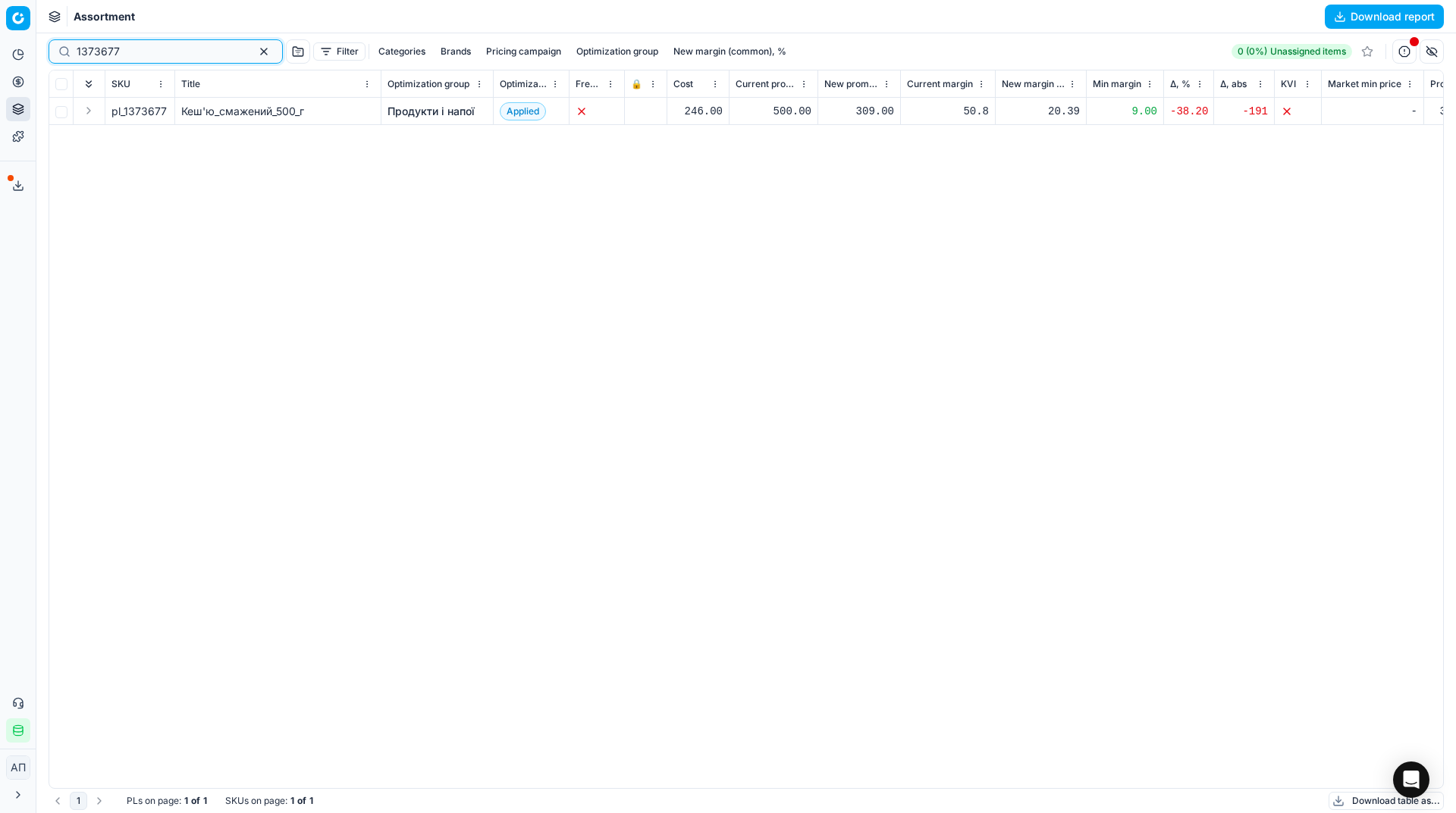
type input "1373677"
click at [225, 502] on div "pl_1373677 Кеш'ю_смажений_500_г Продукти і напої Applied 246.00 500.00 309.00 5…" at bounding box center [745, 443] width 1394 height 691
click at [255, 49] on button "button" at bounding box center [263, 51] width 18 height 18
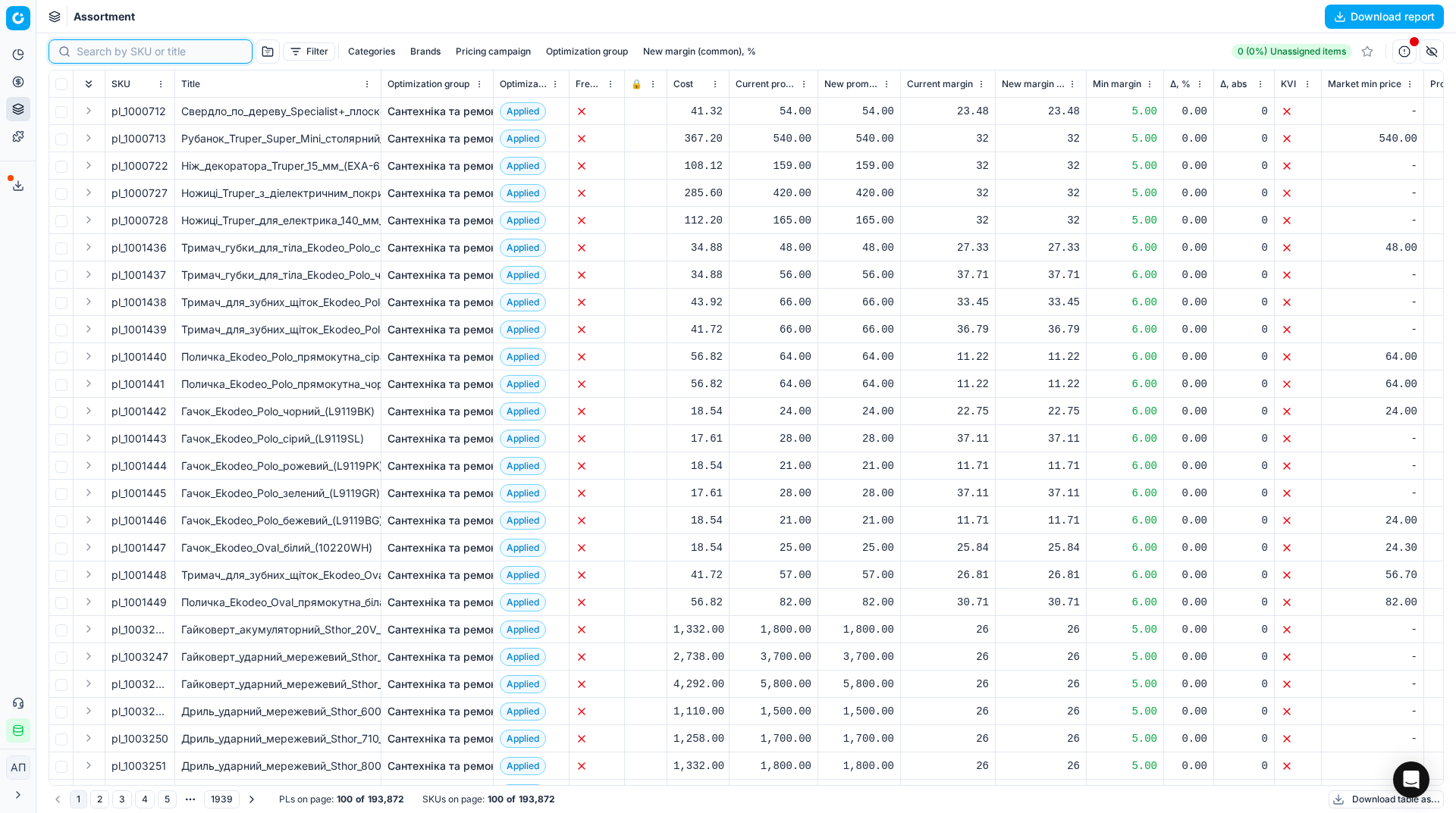
click at [98, 49] on input at bounding box center [159, 51] width 166 height 15
paste input "206388"
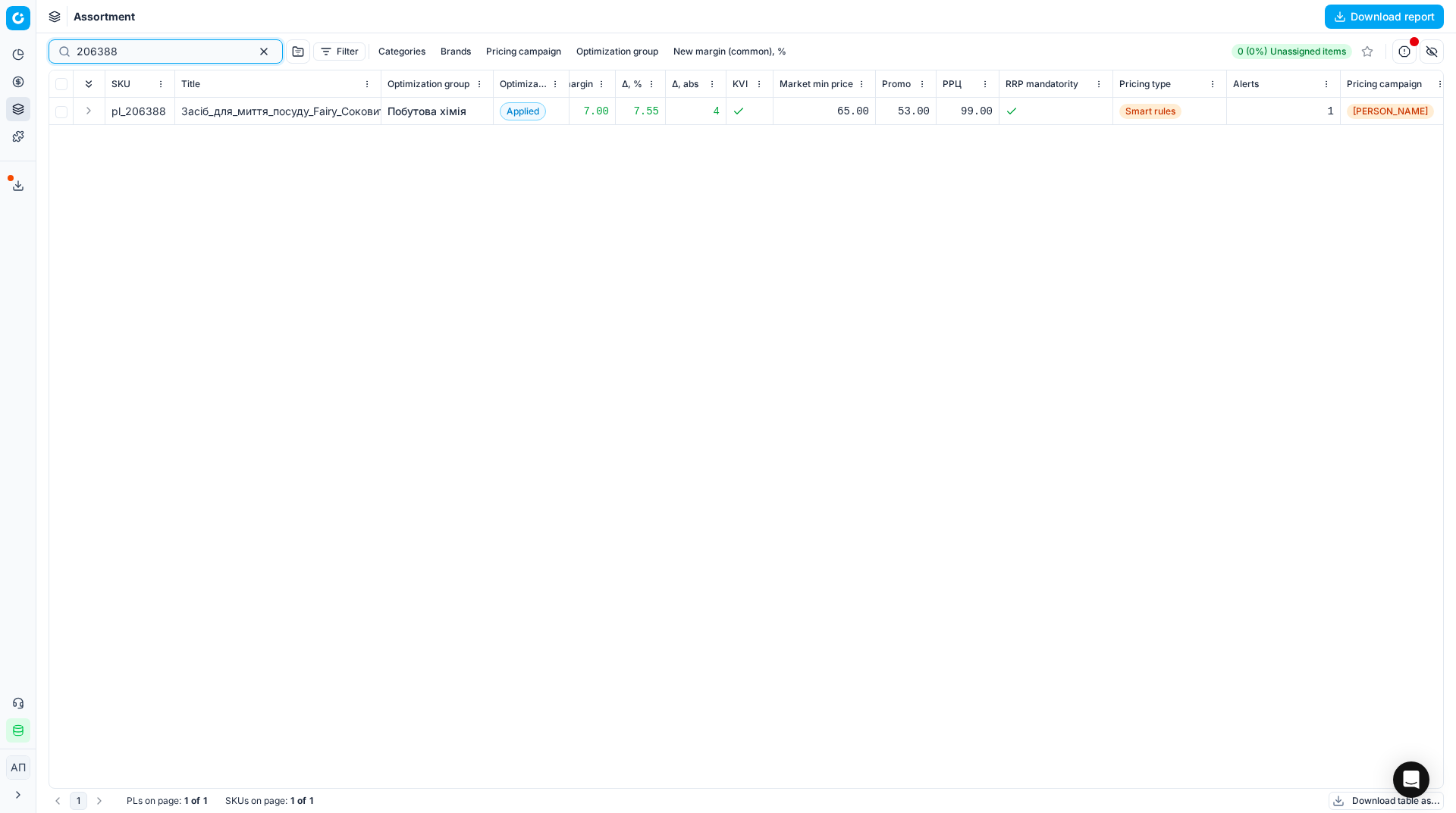
scroll to position [0, 549]
type input "206388"
